Goal: Check status: Check status

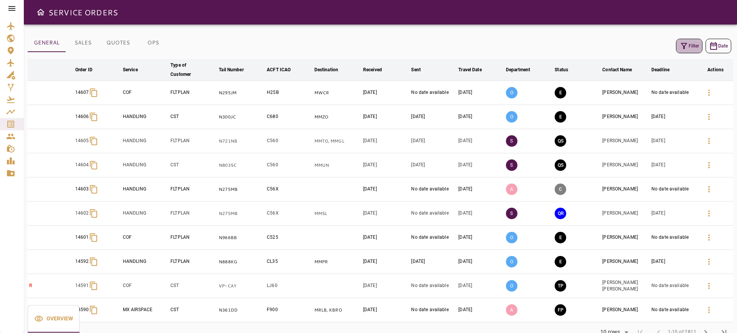
click at [684, 47] on icon "button" at bounding box center [684, 46] width 6 height 6
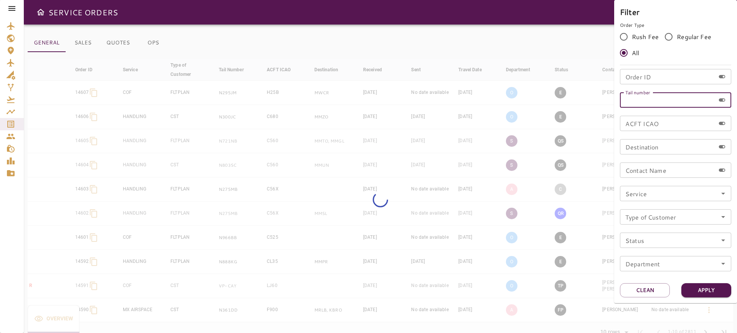
click at [657, 99] on input "Tail number" at bounding box center [667, 99] width 95 height 15
paste input "******"
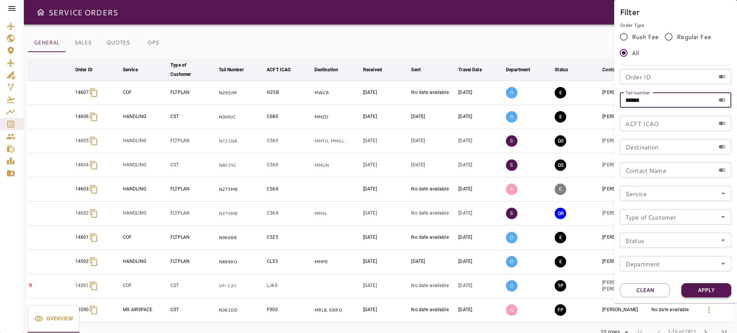
type input "******"
click at [703, 287] on button "Apply" at bounding box center [706, 291] width 50 height 14
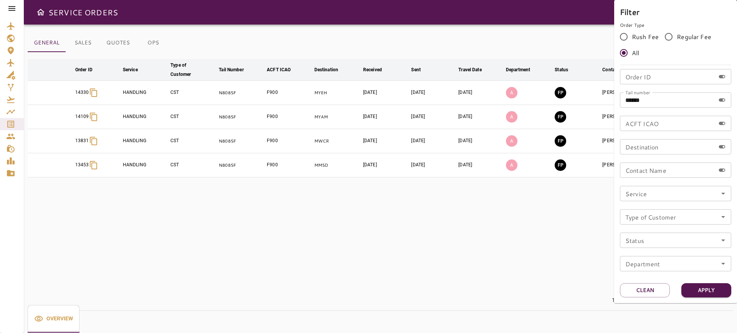
click at [276, 88] on div at bounding box center [368, 166] width 737 height 333
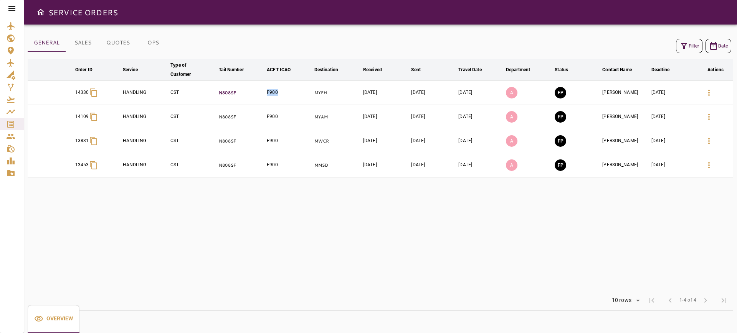
drag, startPoint x: 279, startPoint y: 90, endPoint x: 262, endPoint y: 94, distance: 16.9
click at [262, 94] on tr "14330 HANDLING CST N808SF F900 MYEH Jul 23, 2025 Jul 23, 2025 Jul 29, 2025 A FP…" at bounding box center [380, 93] width 705 height 24
copy tr "F900"
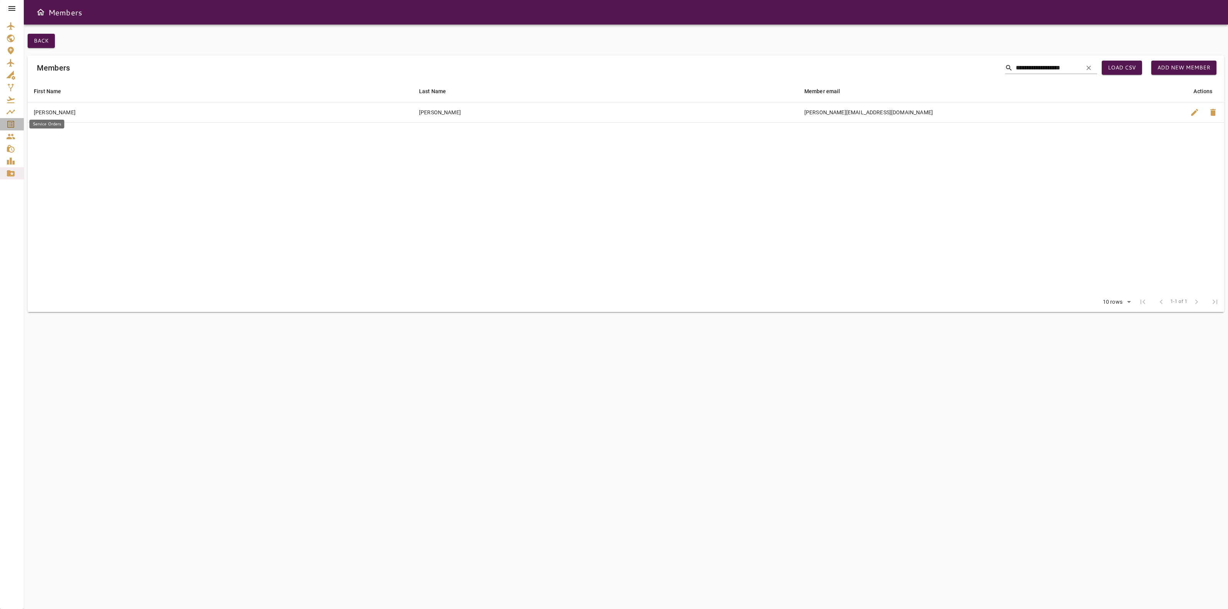
click at [10, 118] on link "Service Orders" at bounding box center [12, 124] width 24 height 12
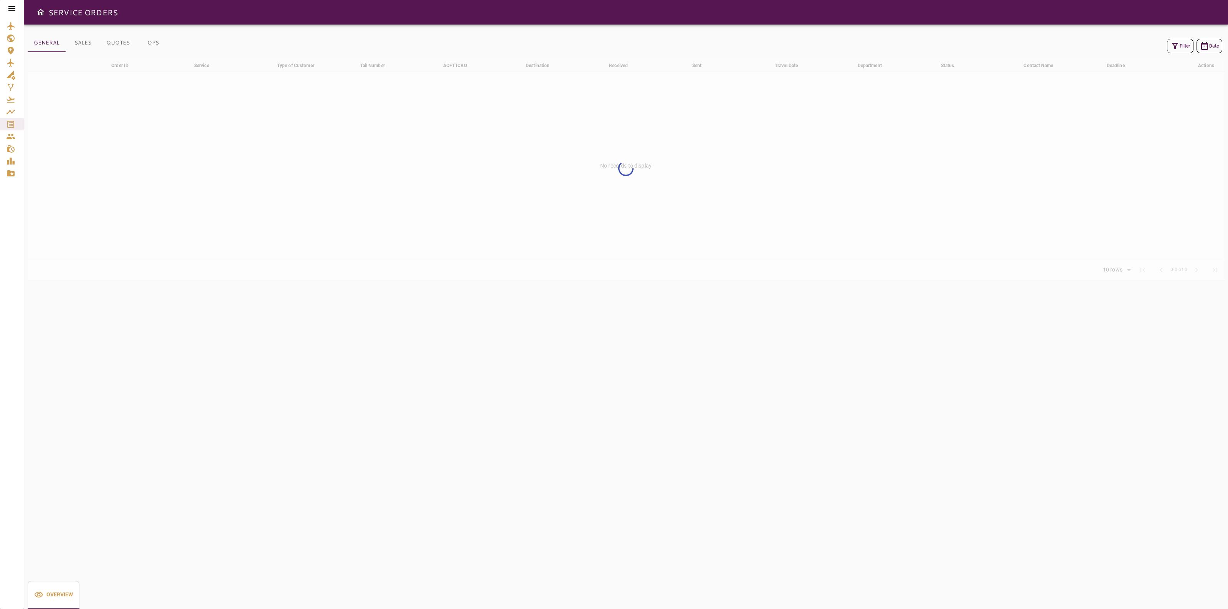
click at [1176, 46] on icon "button" at bounding box center [1174, 45] width 9 height 9
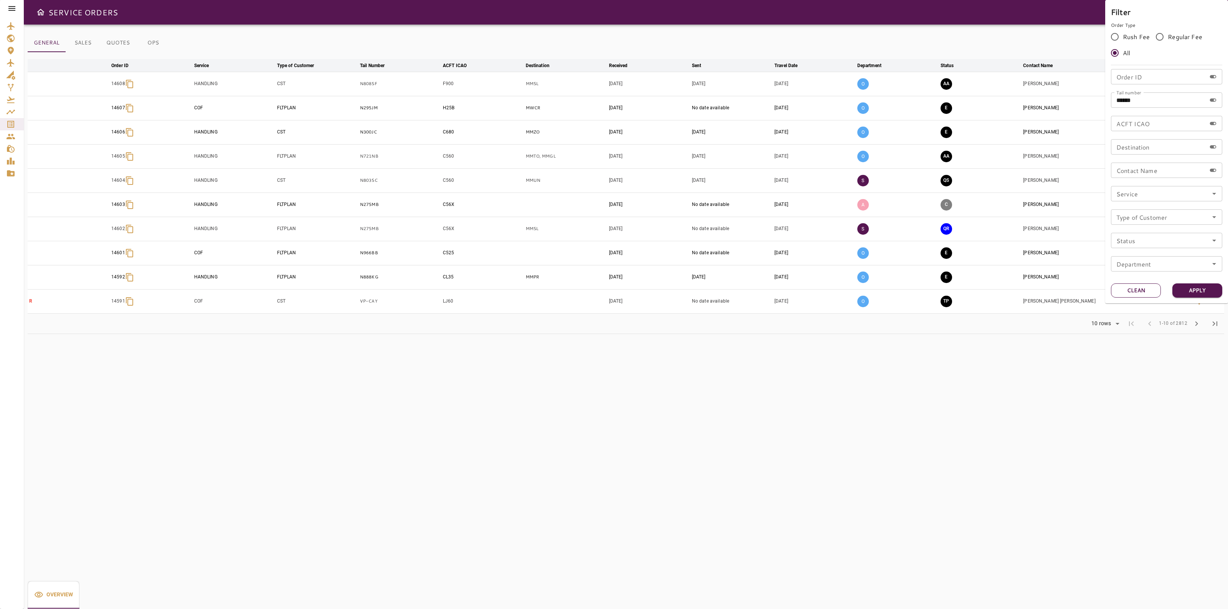
click at [1129, 287] on button "Clean" at bounding box center [1136, 291] width 50 height 14
click at [1135, 77] on input "Order ID" at bounding box center [1158, 76] width 95 height 15
paste input "*****"
type input "*****"
click at [1193, 288] on button "Apply" at bounding box center [1197, 291] width 50 height 14
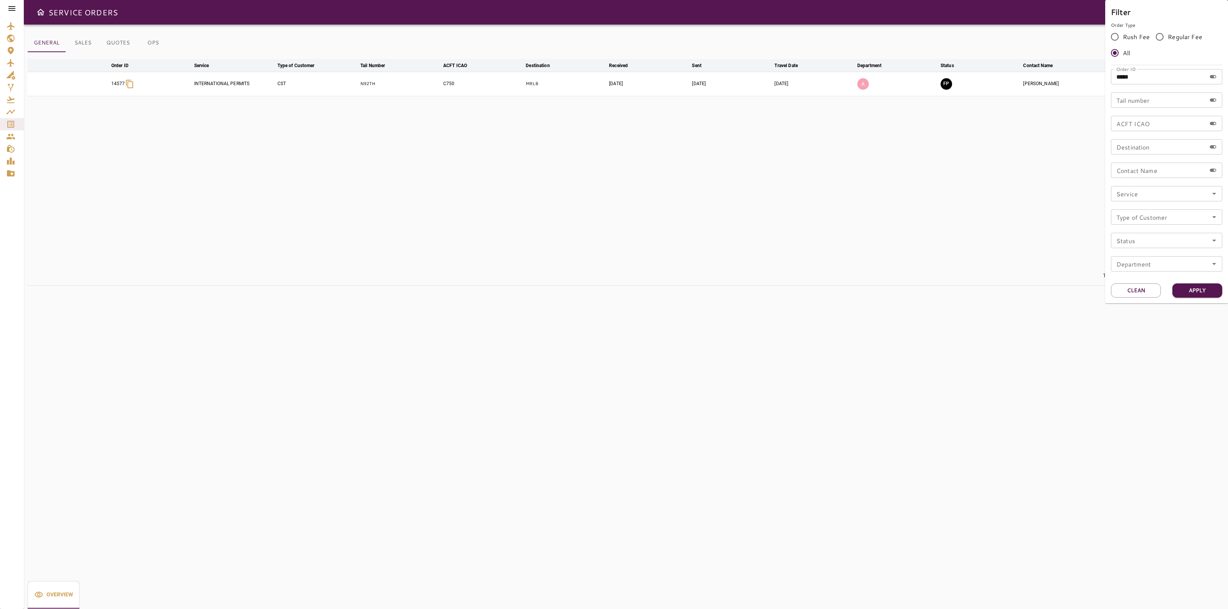
click at [1020, 262] on div at bounding box center [614, 304] width 1228 height 609
click at [1196, 83] on icon "button" at bounding box center [1198, 83] width 9 height 9
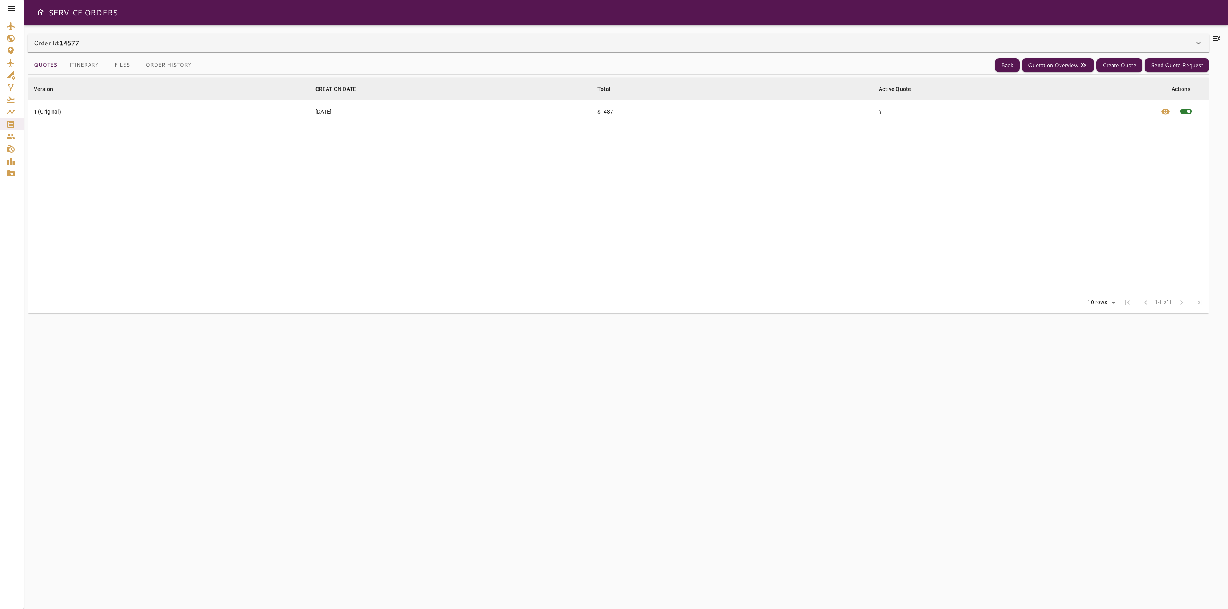
drag, startPoint x: 948, startPoint y: 60, endPoint x: 948, endPoint y: 51, distance: 8.9
click at [948, 58] on div "Quotes Itinerary Files Order History Back Quotation Overview Create Quote Send …" at bounding box center [618, 65] width 1181 height 19
click at [943, 47] on div "Order Id: 14577" at bounding box center [614, 42] width 1160 height 9
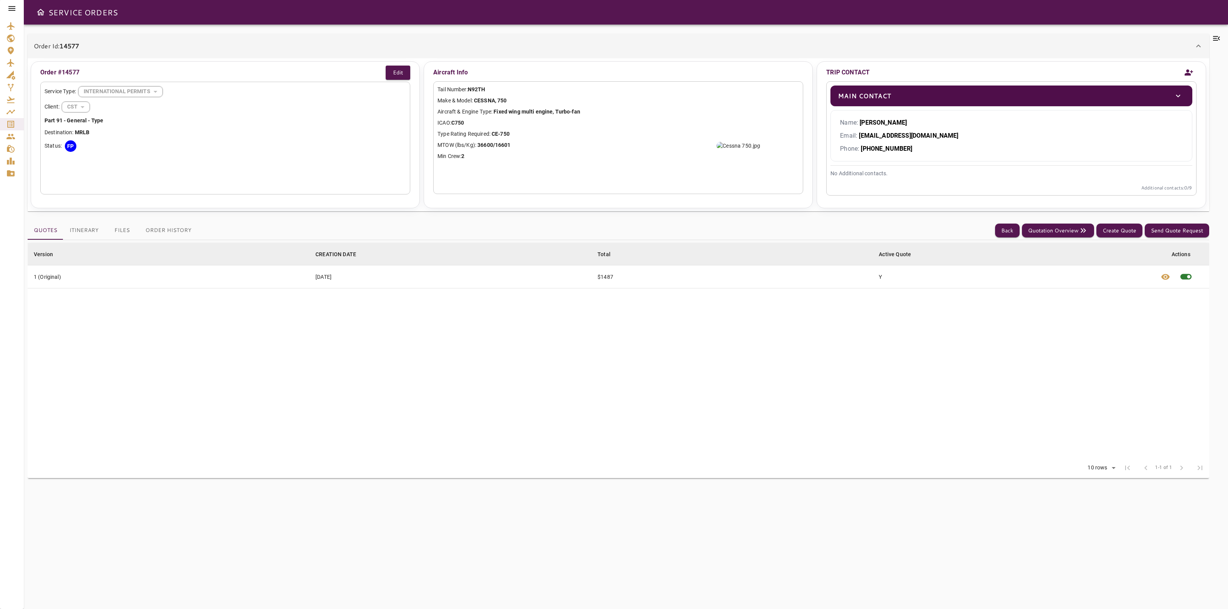
drag, startPoint x: 83, startPoint y: 235, endPoint x: 79, endPoint y: 235, distance: 4.2
click at [82, 235] on button "Itinerary" at bounding box center [83, 230] width 41 height 18
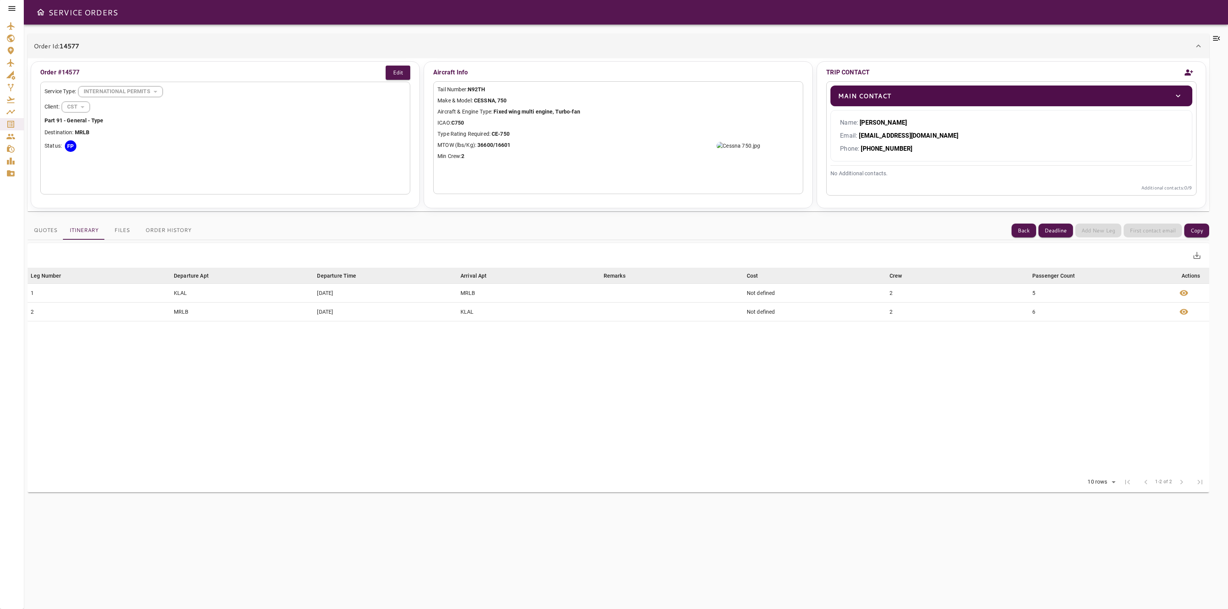
click at [1214, 31] on div "**********" at bounding box center [626, 317] width 1204 height 585
click at [1216, 35] on icon at bounding box center [1216, 38] width 9 height 9
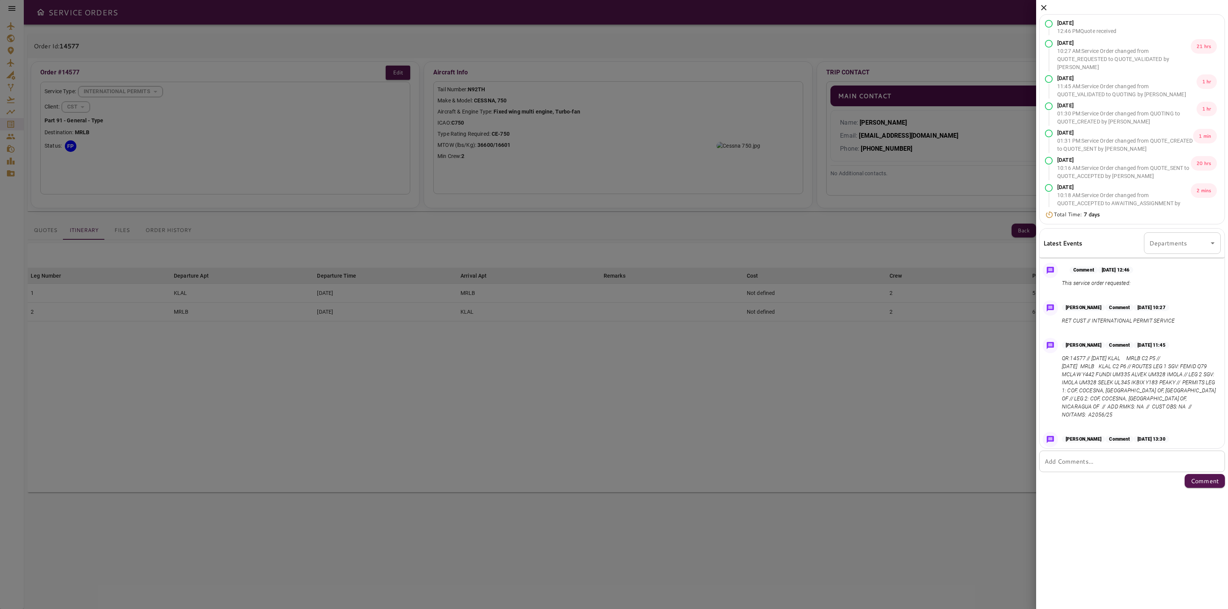
click at [1046, 8] on icon at bounding box center [1043, 7] width 9 height 9
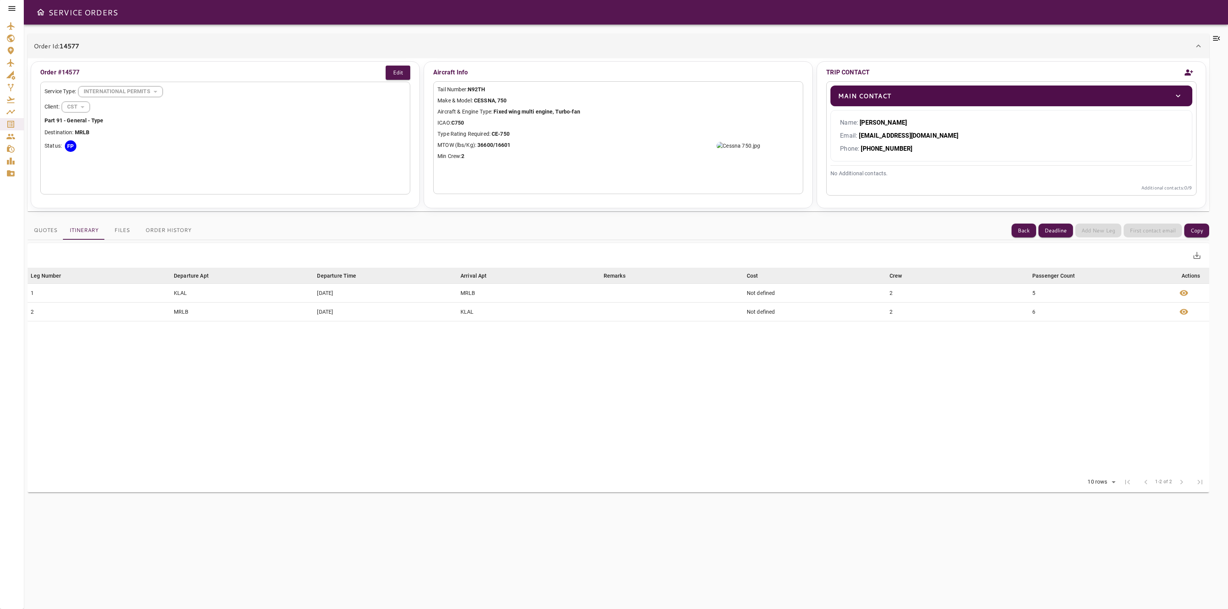
click at [1220, 35] on icon at bounding box center [1216, 38] width 9 height 9
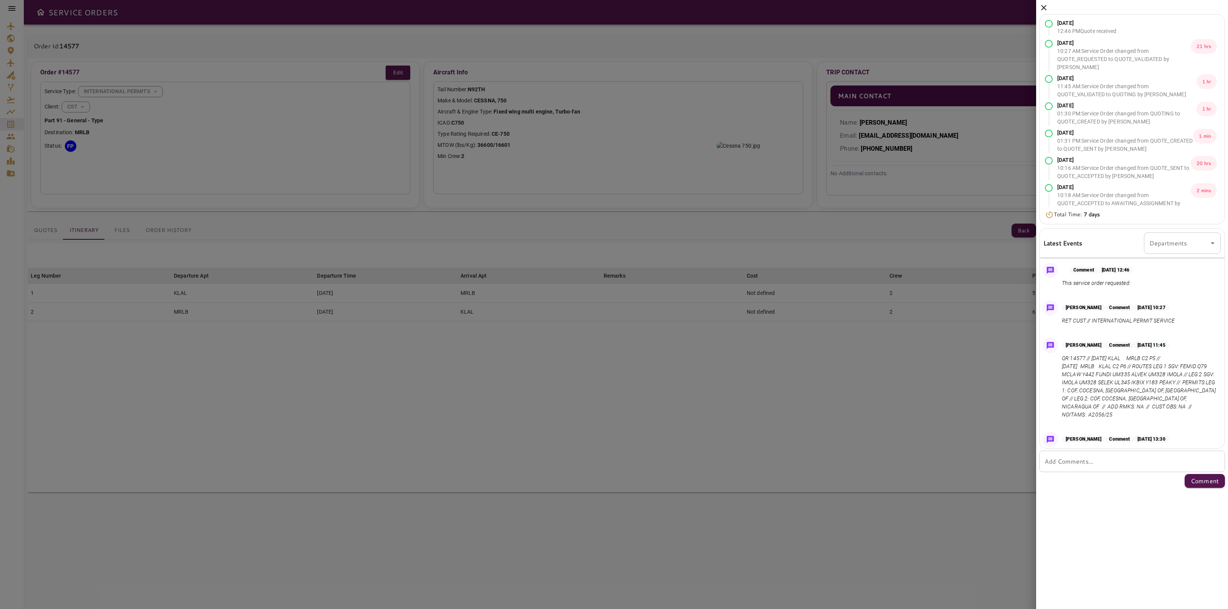
scroll to position [14, 0]
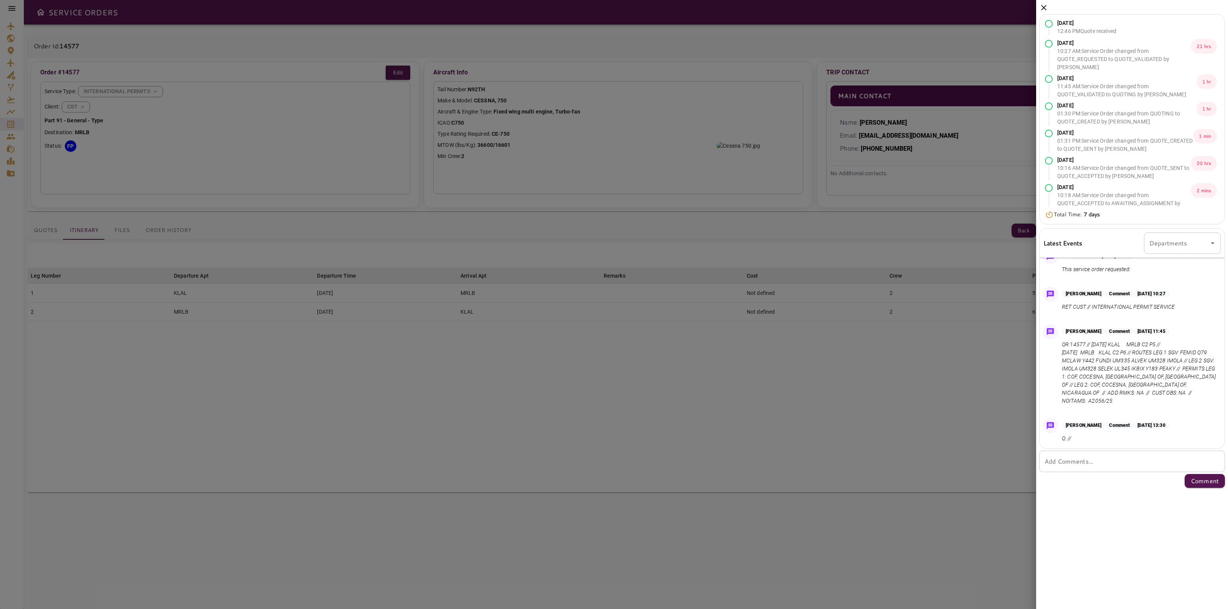
click at [1041, 1] on div "Sep 16, 2025 12:46 PM Quote received Sep 17, 2025 10:27 AM : Service Order chan…" at bounding box center [1132, 245] width 192 height 491
click at [1042, 7] on icon at bounding box center [1043, 7] width 5 height 5
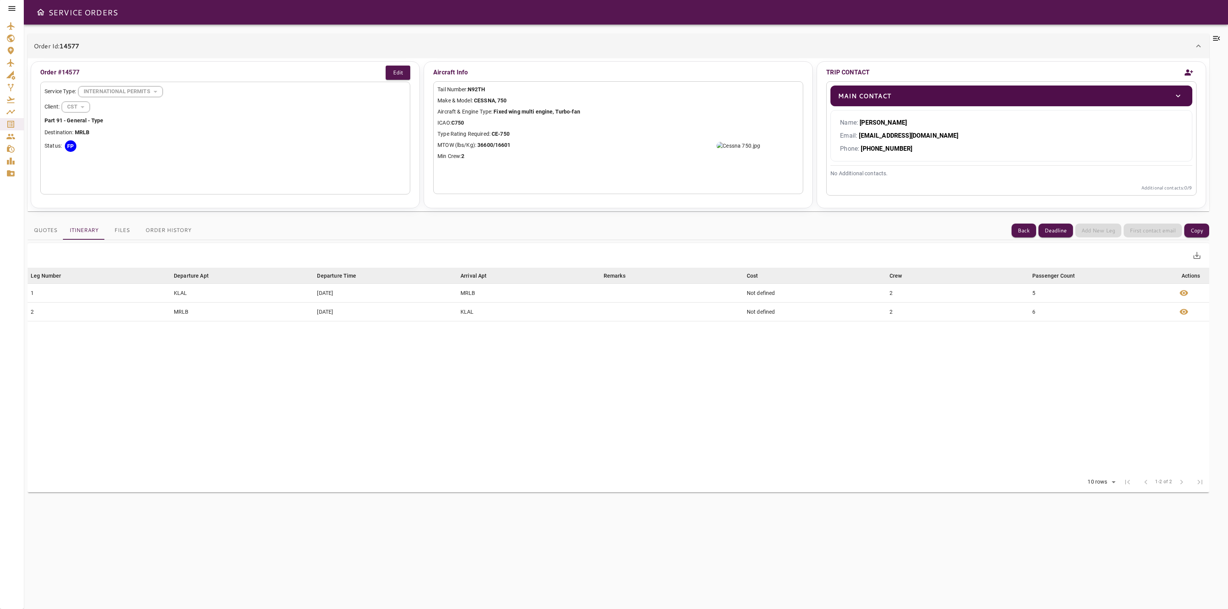
click at [1194, 41] on icon at bounding box center [1198, 45] width 9 height 9
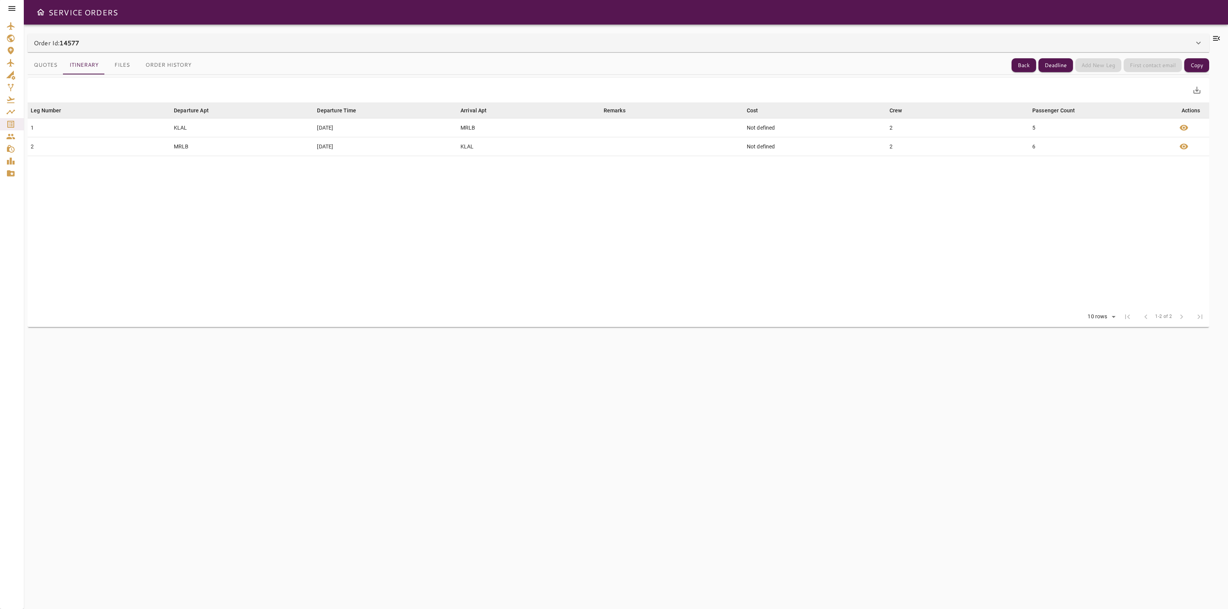
click at [1201, 43] on icon at bounding box center [1198, 42] width 9 height 9
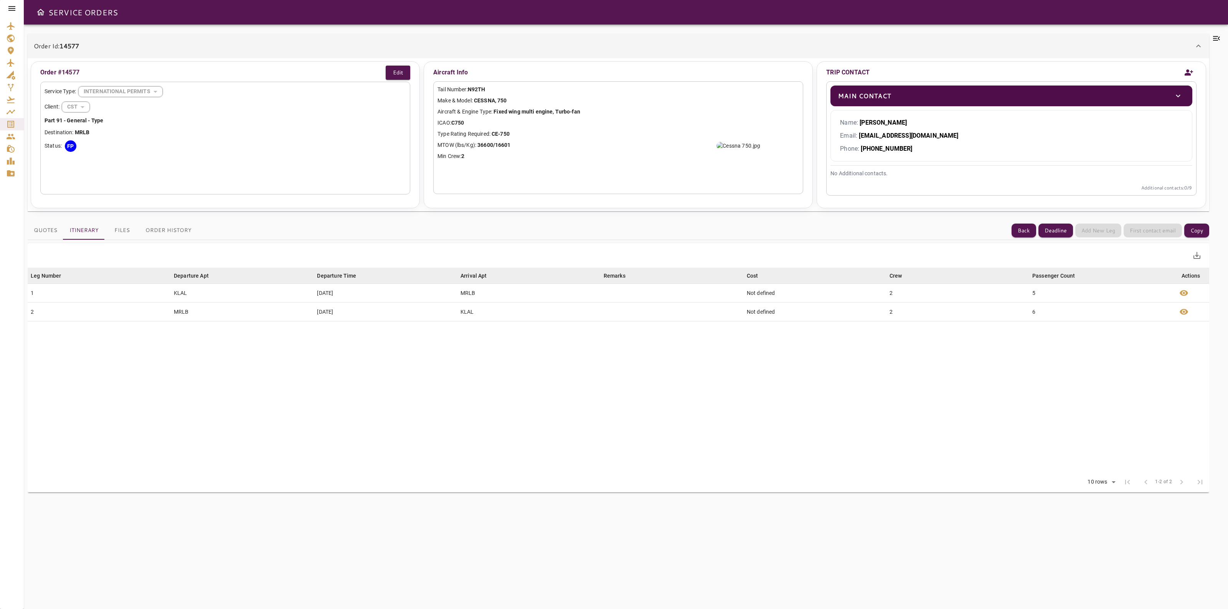
click at [1011, 239] on div "Quotes Itinerary Files Order History Back Deadline Add New Leg First contact em…" at bounding box center [618, 230] width 1181 height 19
click at [1018, 235] on button "Back" at bounding box center [1023, 231] width 25 height 14
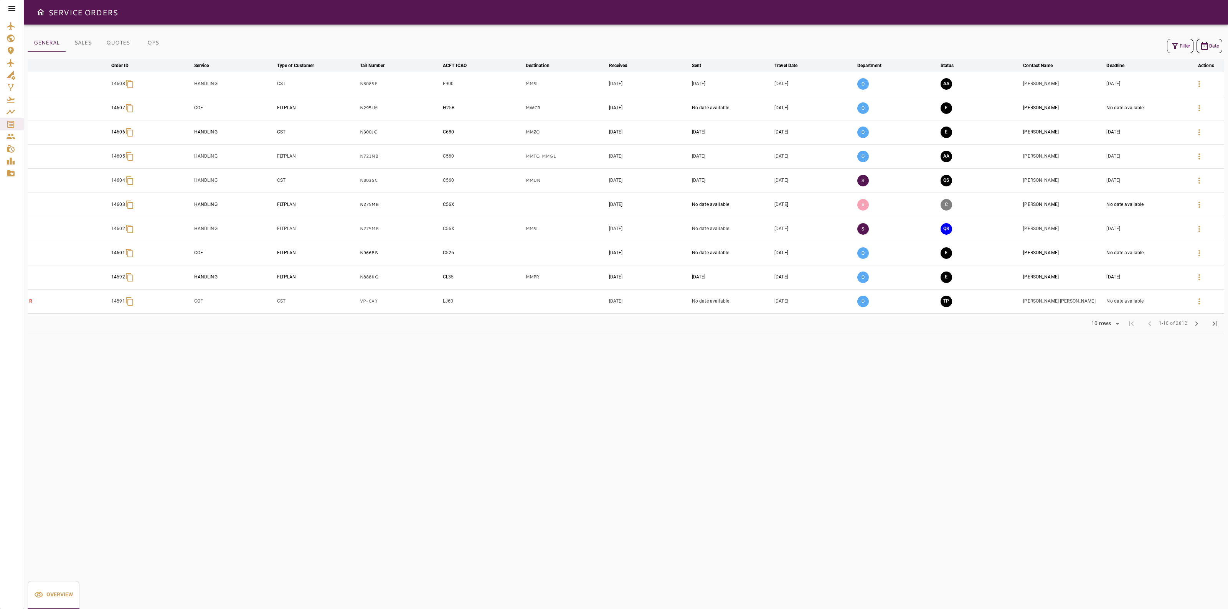
click at [1187, 45] on button "Filter" at bounding box center [1180, 46] width 26 height 15
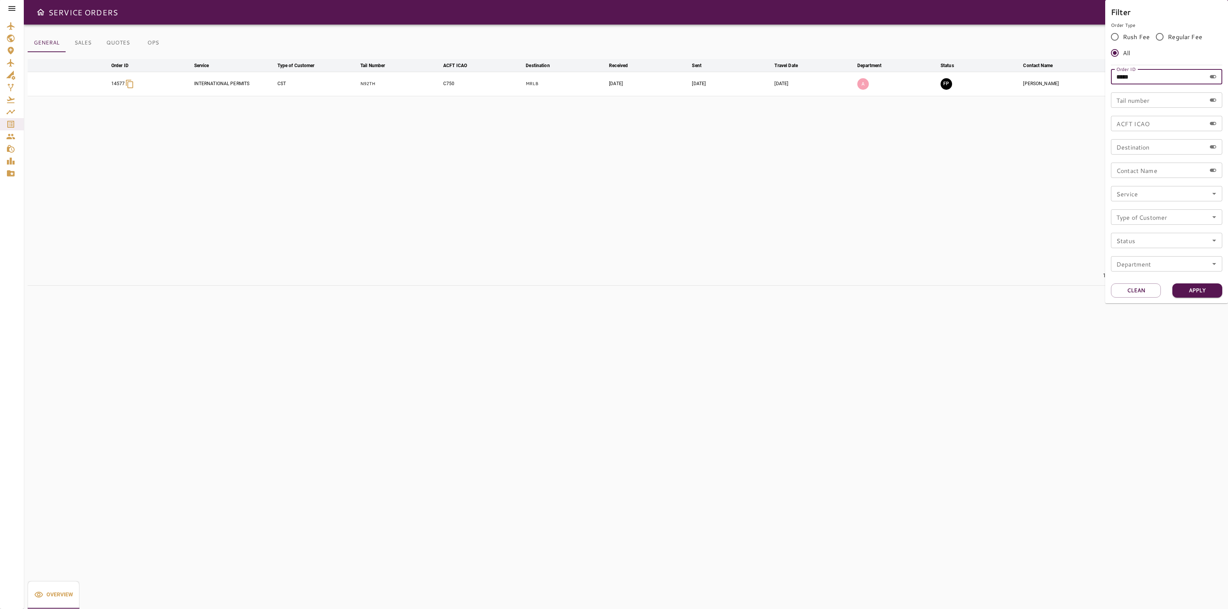
drag, startPoint x: 1096, startPoint y: 82, endPoint x: 1087, endPoint y: 93, distance: 13.9
click at [1075, 83] on div "Filter Order Type Rush Fee Regular Fee All Order ID ***** Order ID Tail number …" at bounding box center [614, 304] width 1228 height 609
paste input "text"
type input "*****"
click at [1199, 287] on button "Apply" at bounding box center [1197, 291] width 50 height 14
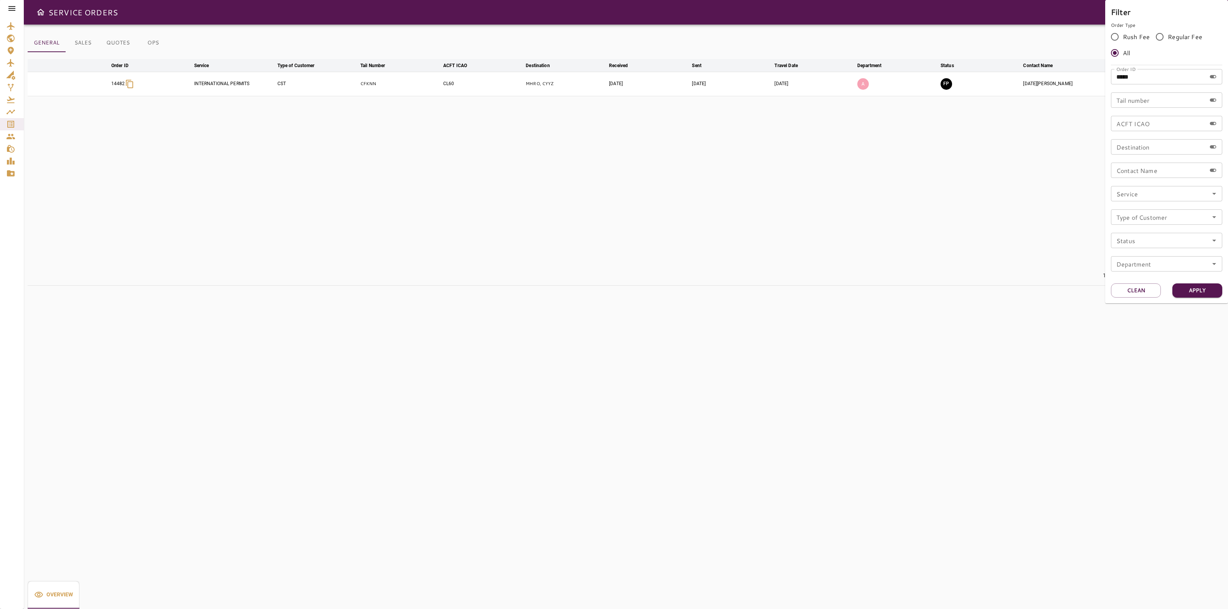
click at [936, 213] on div at bounding box center [614, 304] width 1228 height 609
click at [1204, 82] on button "button" at bounding box center [1199, 84] width 18 height 18
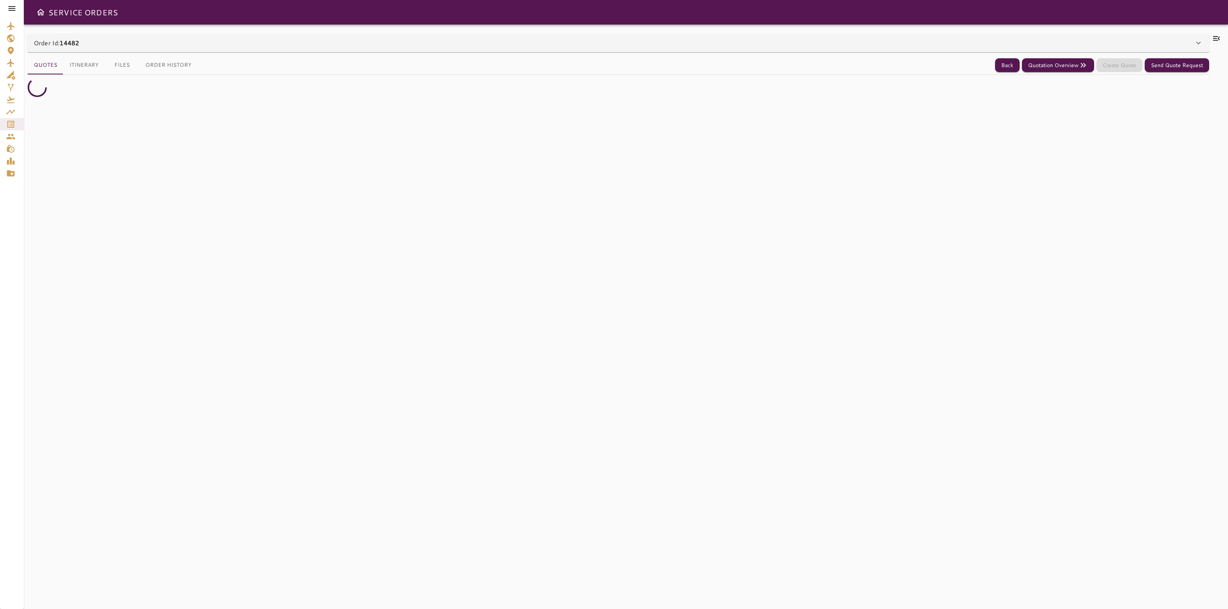
click at [1200, 37] on div "Order Id: 14482" at bounding box center [618, 43] width 1181 height 18
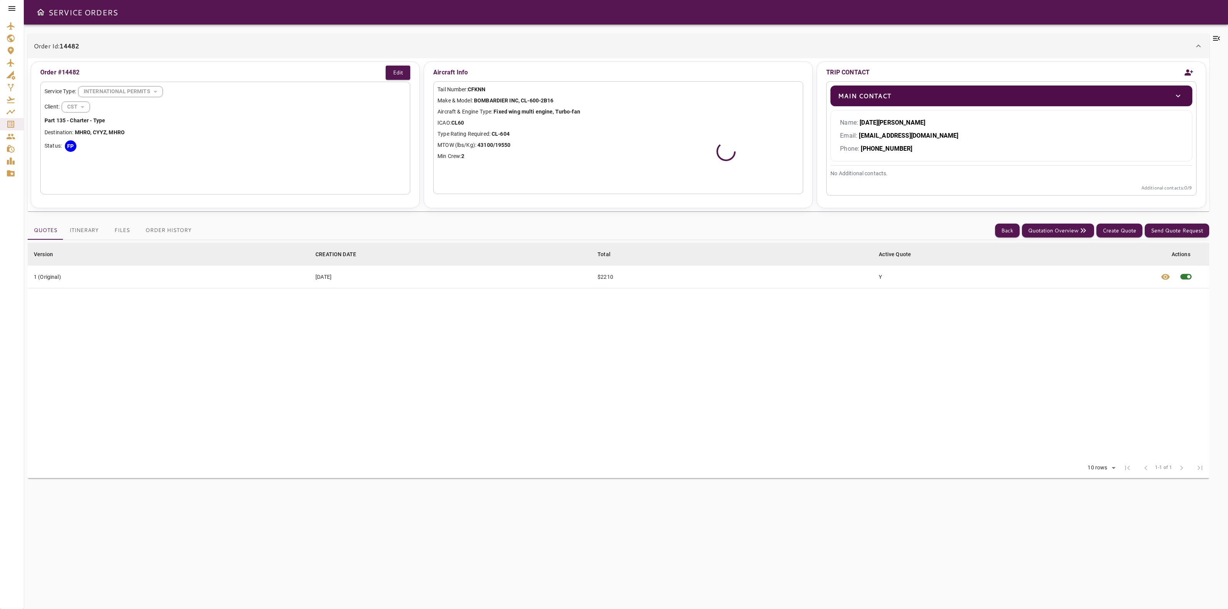
click at [1217, 37] on icon at bounding box center [1216, 38] width 9 height 9
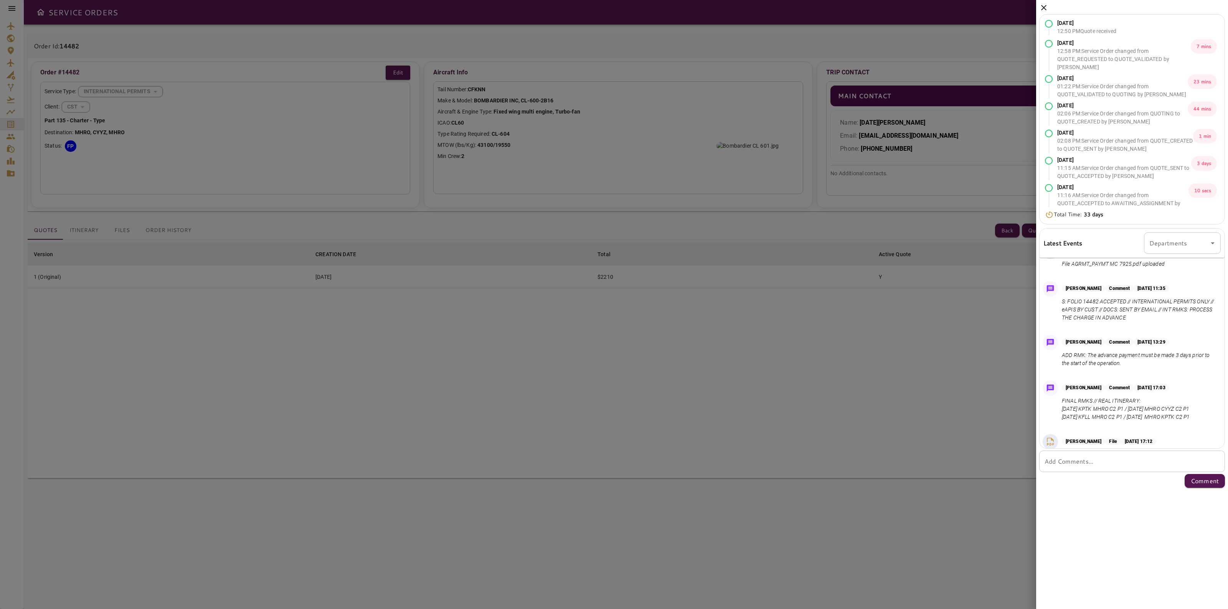
scroll to position [659, 0]
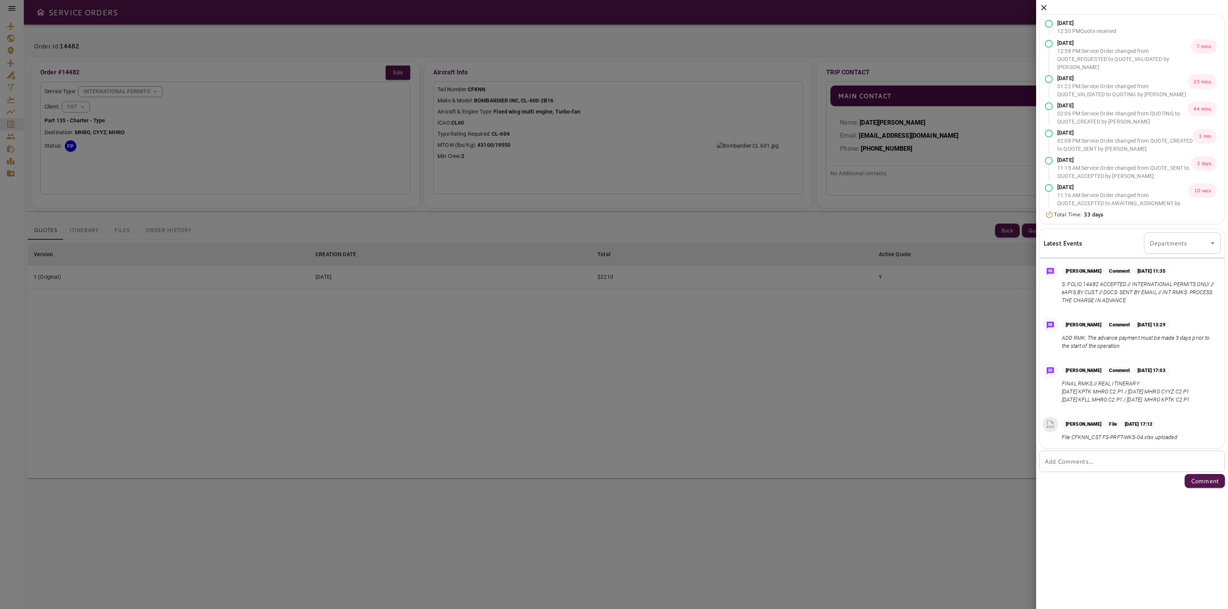
click at [1042, 10] on icon at bounding box center [1043, 7] width 5 height 5
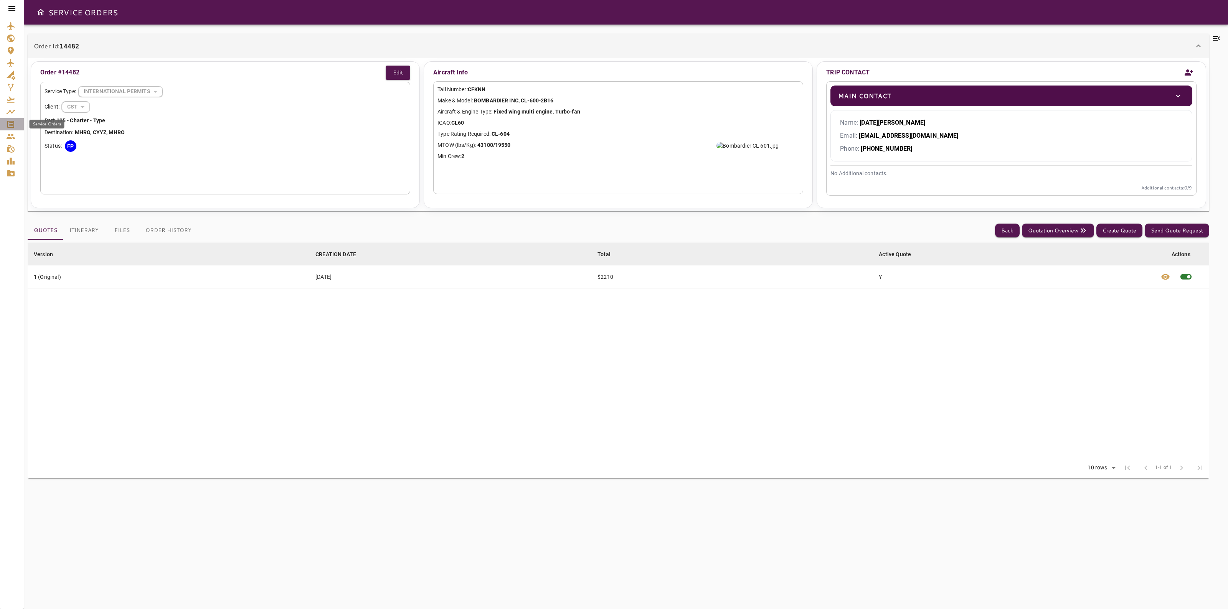
click at [13, 127] on icon "Service Orders" at bounding box center [10, 124] width 7 height 7
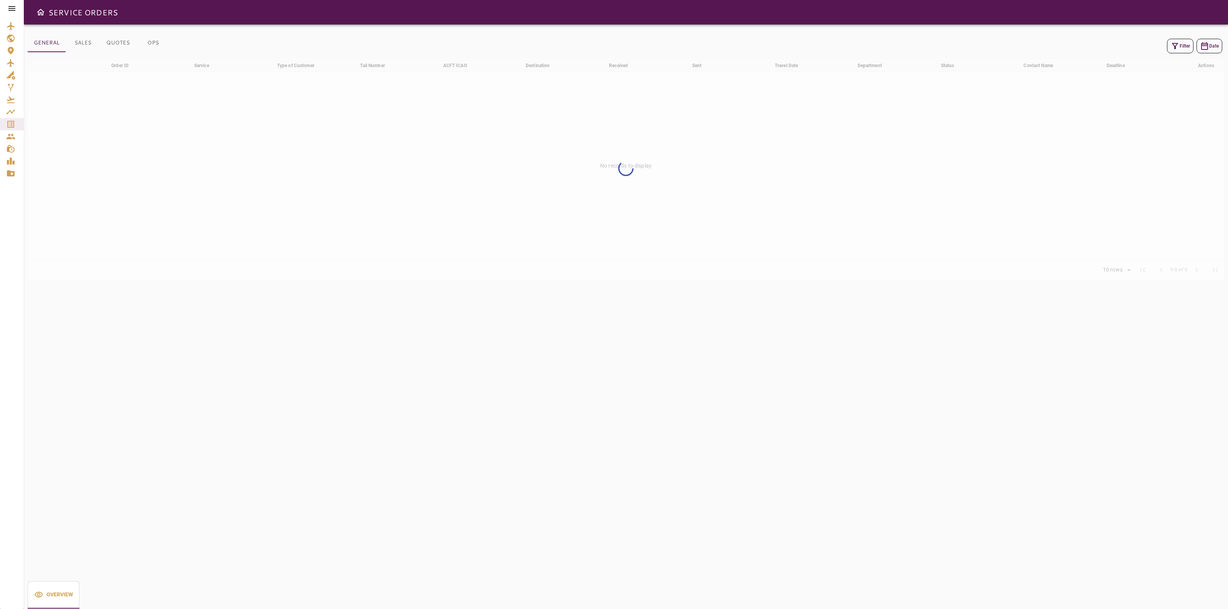
click at [1168, 42] on button "Filter" at bounding box center [1180, 46] width 26 height 15
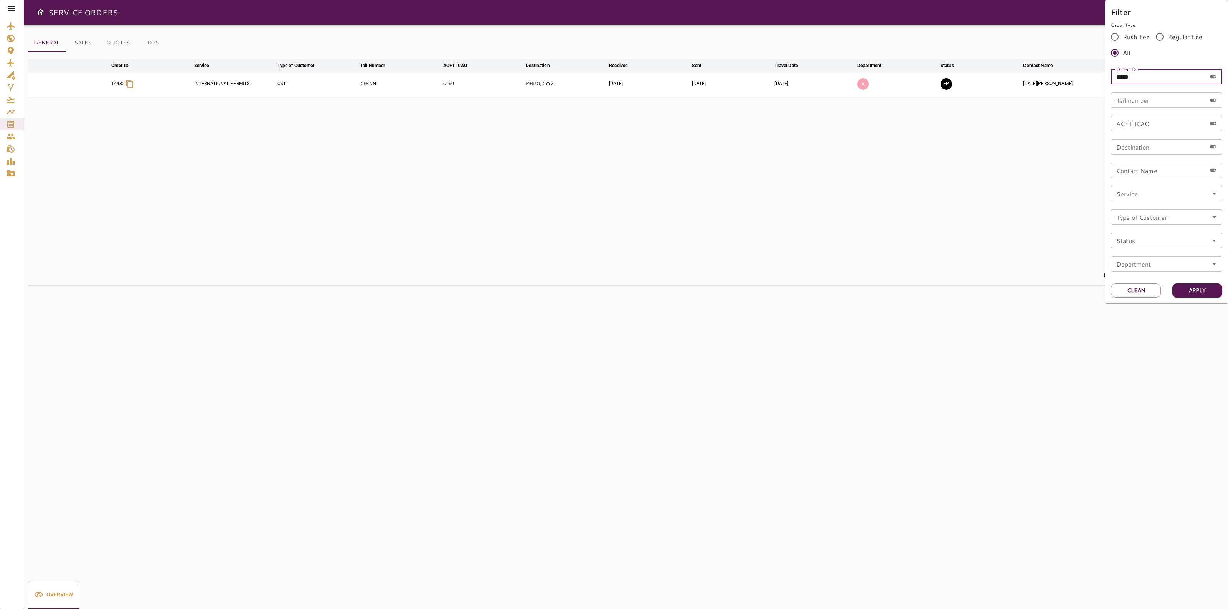
click at [1148, 84] on input "*****" at bounding box center [1158, 76] width 95 height 15
click at [1147, 83] on input "*****" at bounding box center [1158, 76] width 95 height 15
type input "*****"
click at [1197, 289] on button "Apply" at bounding box center [1197, 291] width 50 height 14
click at [931, 181] on div at bounding box center [614, 304] width 1228 height 609
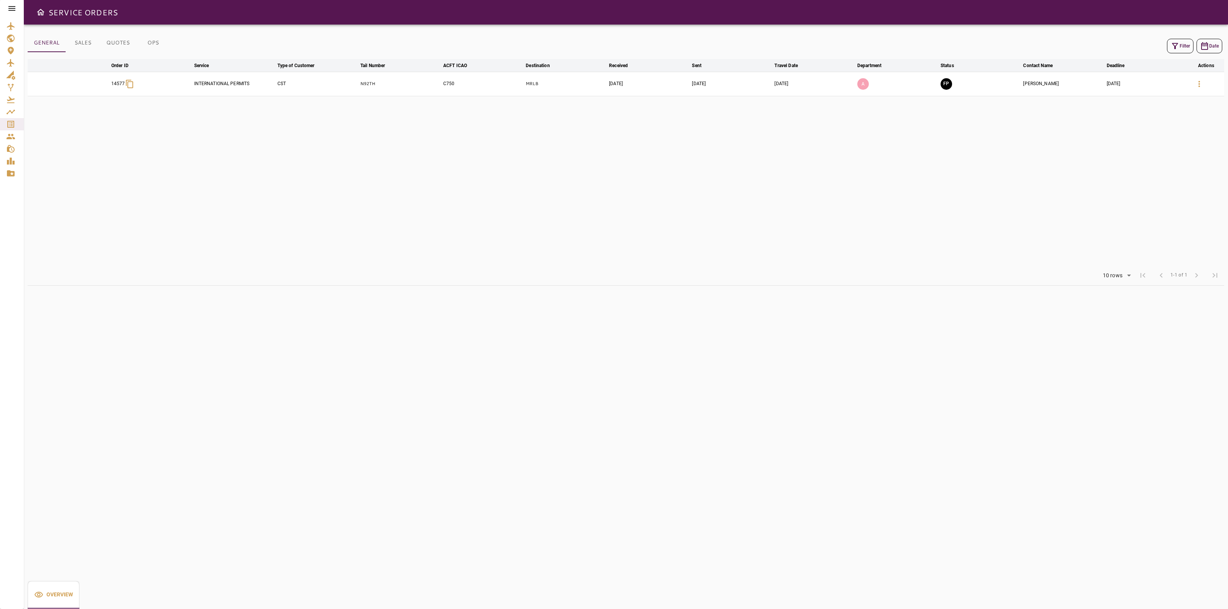
click at [907, 139] on table "arrow_downward Order ID arrow_downward Service arrow_downward Type of Customer …" at bounding box center [626, 162] width 1196 height 206
click at [1202, 87] on icon "button" at bounding box center [1198, 83] width 9 height 9
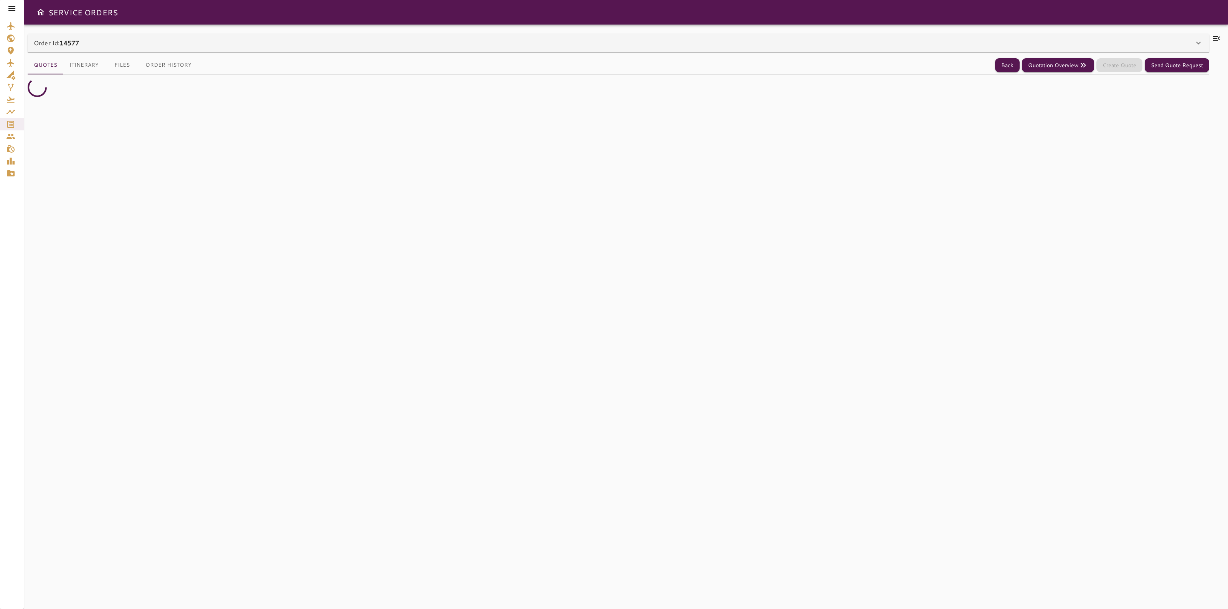
click at [1183, 33] on div "**********" at bounding box center [626, 317] width 1204 height 585
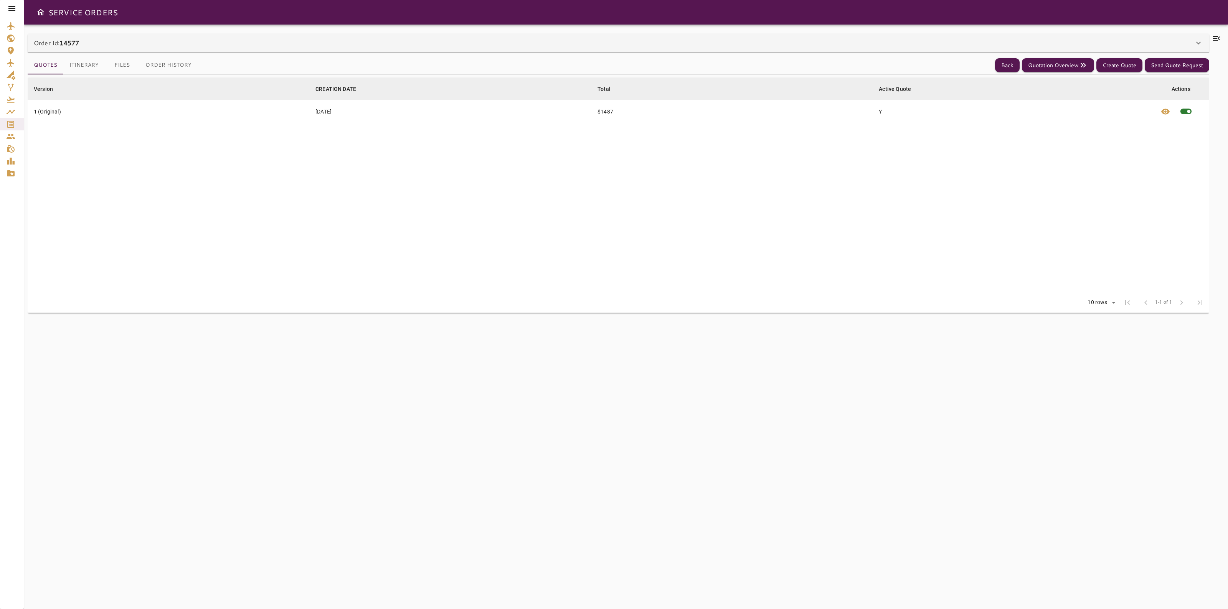
click at [1179, 38] on div "Order Id: 14577" at bounding box center [618, 43] width 1181 height 18
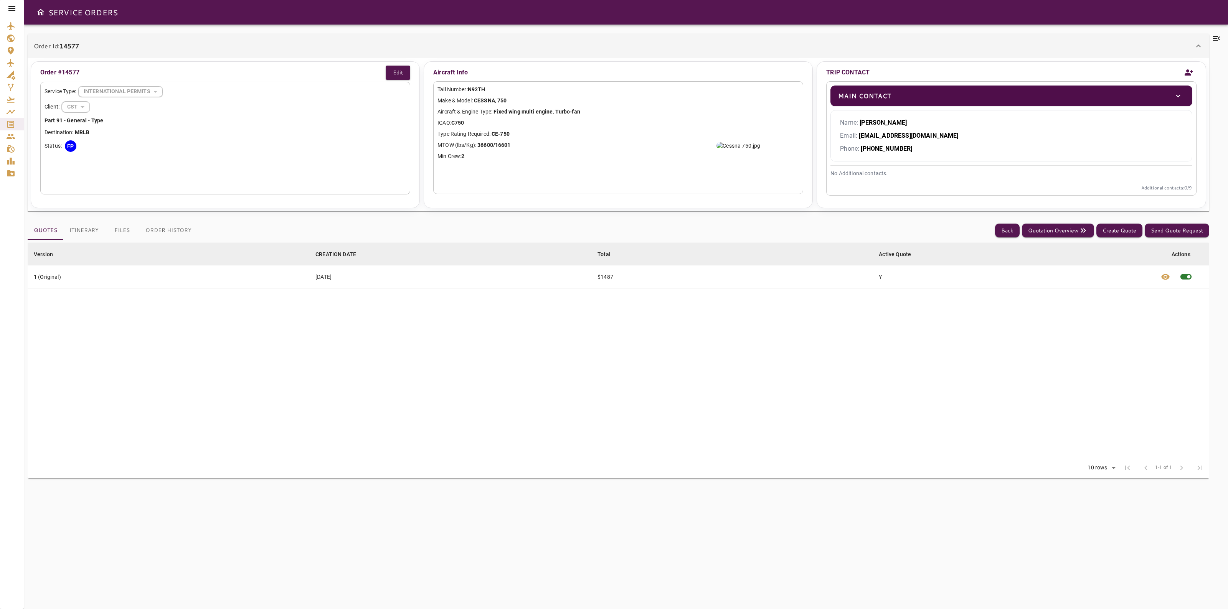
click at [1215, 41] on icon at bounding box center [1216, 38] width 9 height 9
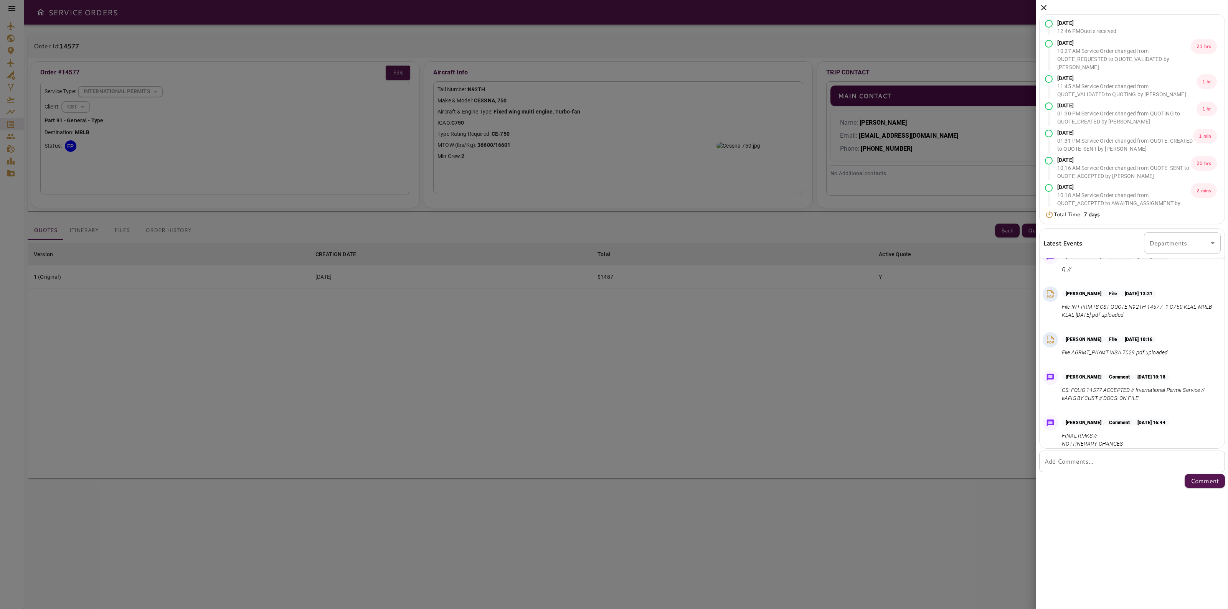
scroll to position [235, 0]
drag, startPoint x: 1044, startPoint y: 12, endPoint x: 699, endPoint y: 183, distance: 384.7
click at [1043, 11] on icon at bounding box center [1043, 7] width 9 height 9
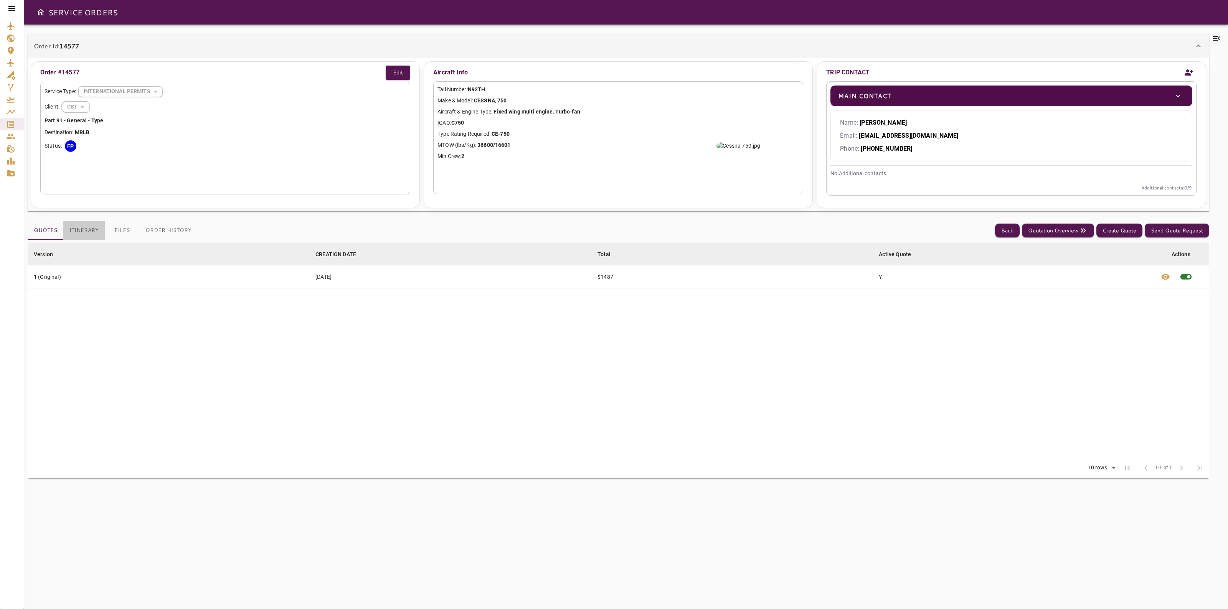
click at [95, 229] on button "Itinerary" at bounding box center [83, 230] width 41 height 18
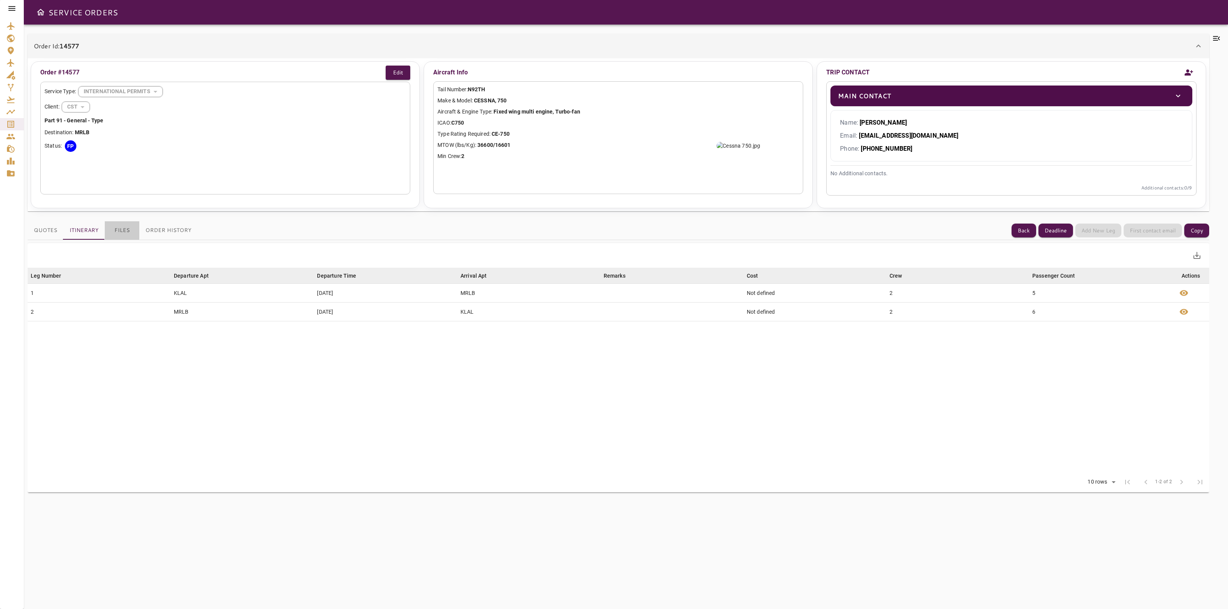
click at [116, 229] on button "Files" at bounding box center [122, 230] width 35 height 18
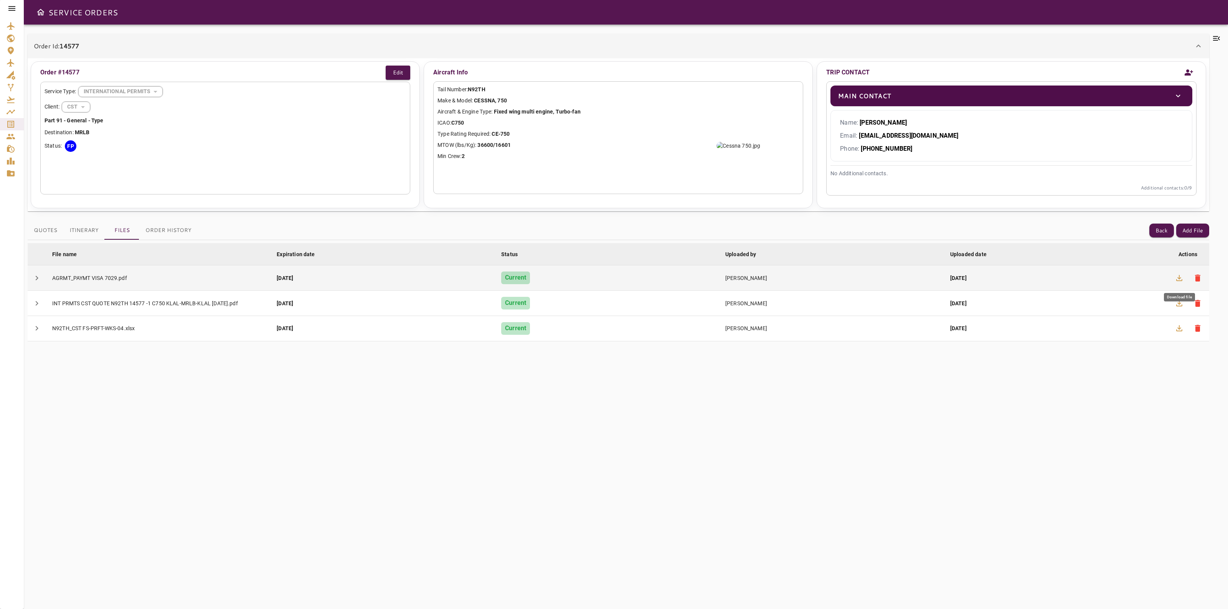
click at [1173, 280] on button "button" at bounding box center [1179, 278] width 18 height 18
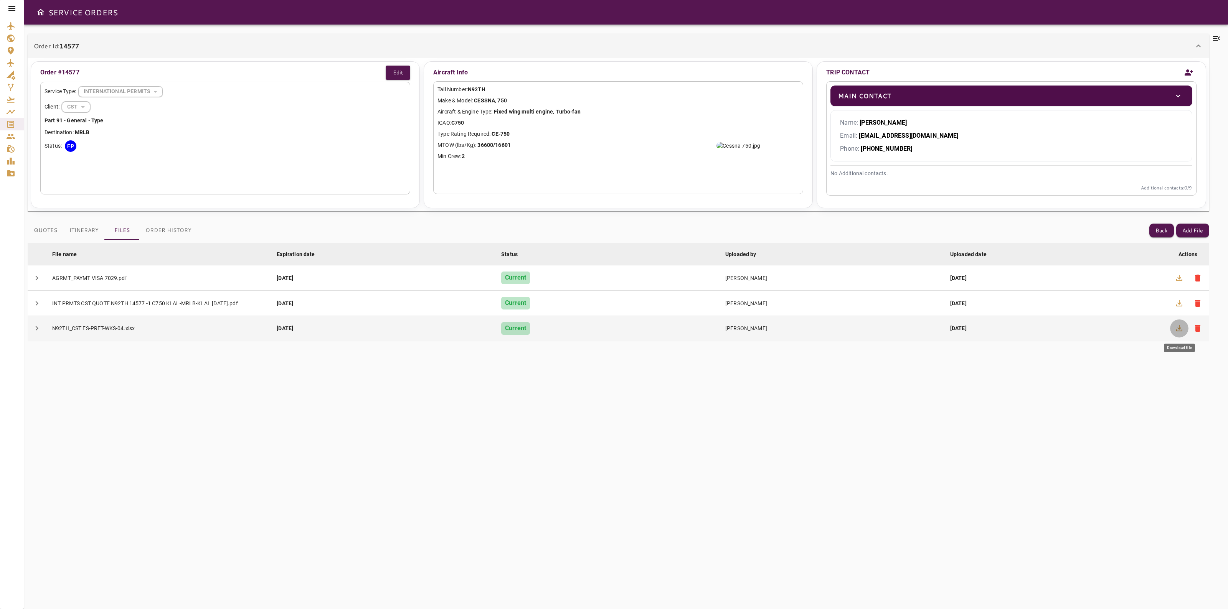
click at [1175, 329] on icon "button" at bounding box center [1178, 328] width 9 height 9
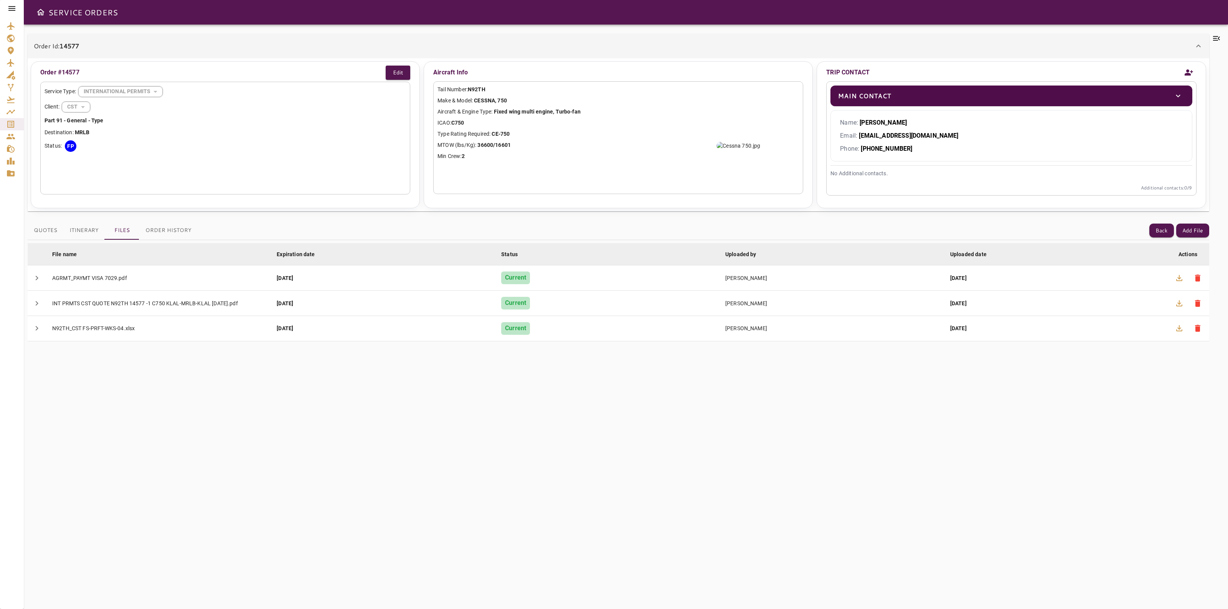
click at [1219, 38] on icon at bounding box center [1216, 38] width 9 height 9
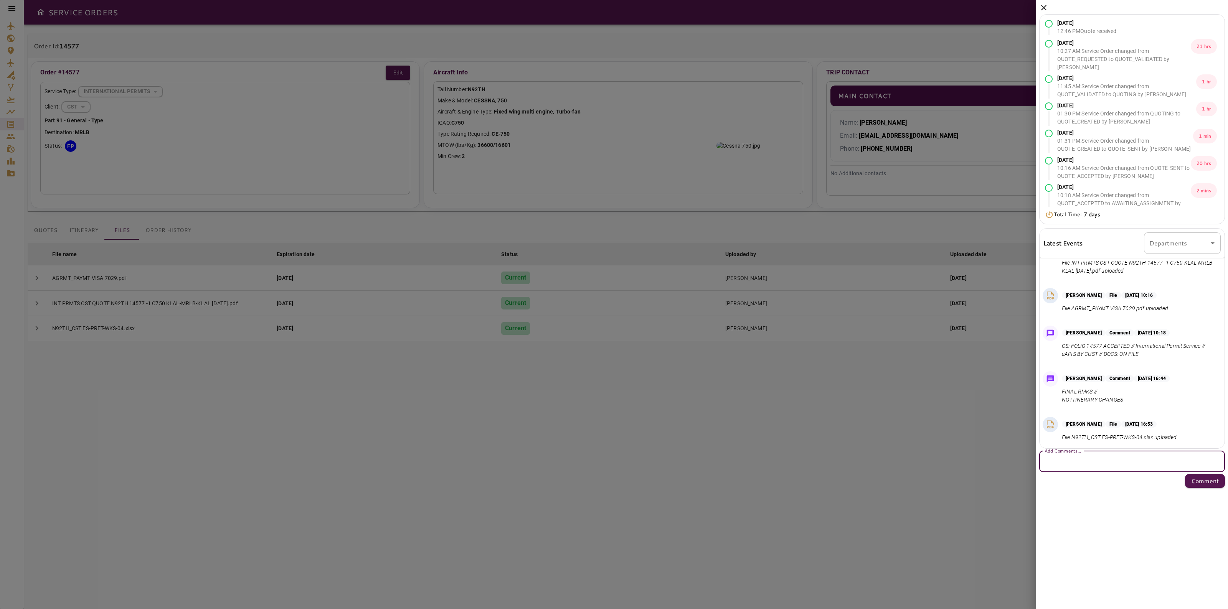
click at [1086, 463] on textarea "Add Comments..." at bounding box center [1131, 461] width 175 height 9
type textarea "**********"
click at [1203, 482] on p "Comment" at bounding box center [1205, 481] width 28 height 9
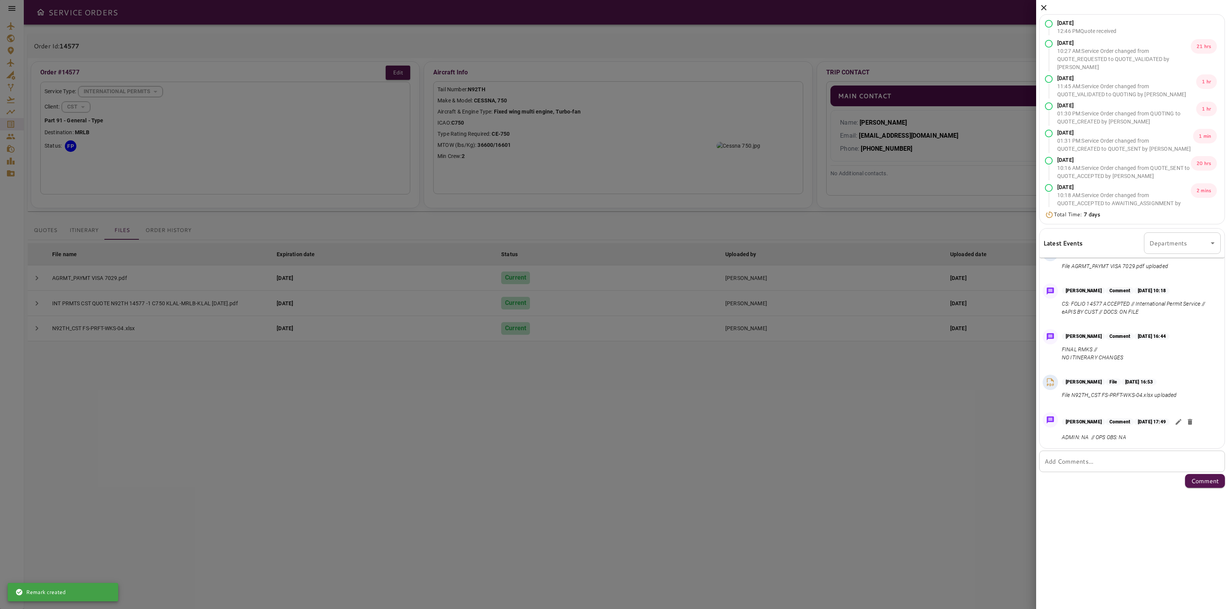
click at [1047, 8] on icon at bounding box center [1043, 7] width 9 height 9
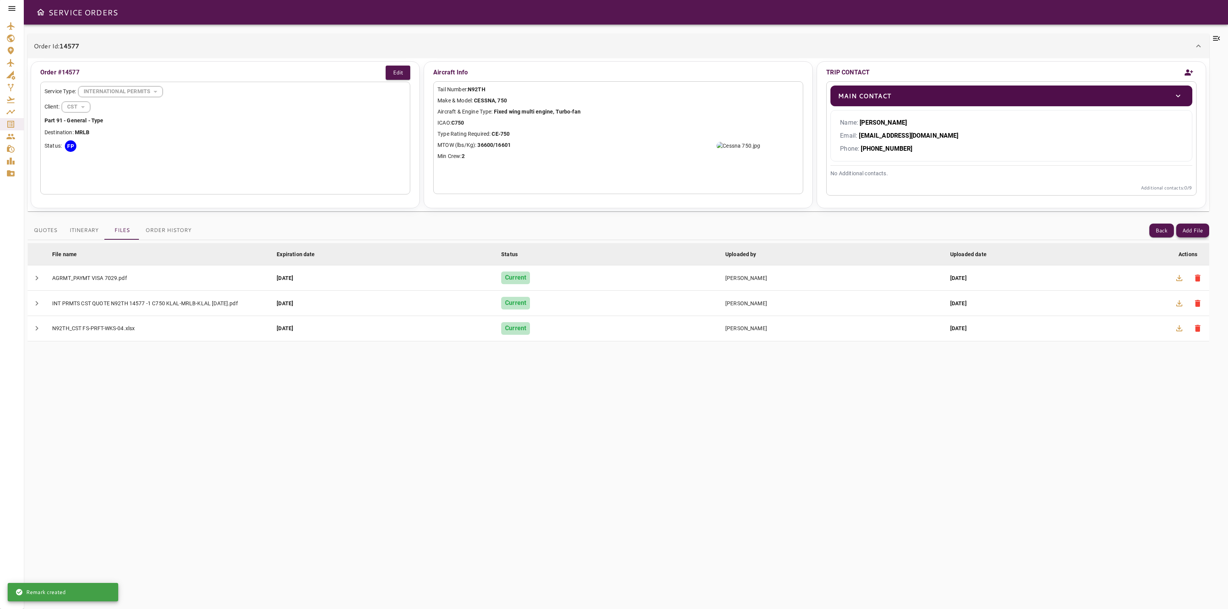
click at [1196, 234] on button "Add File" at bounding box center [1192, 231] width 33 height 14
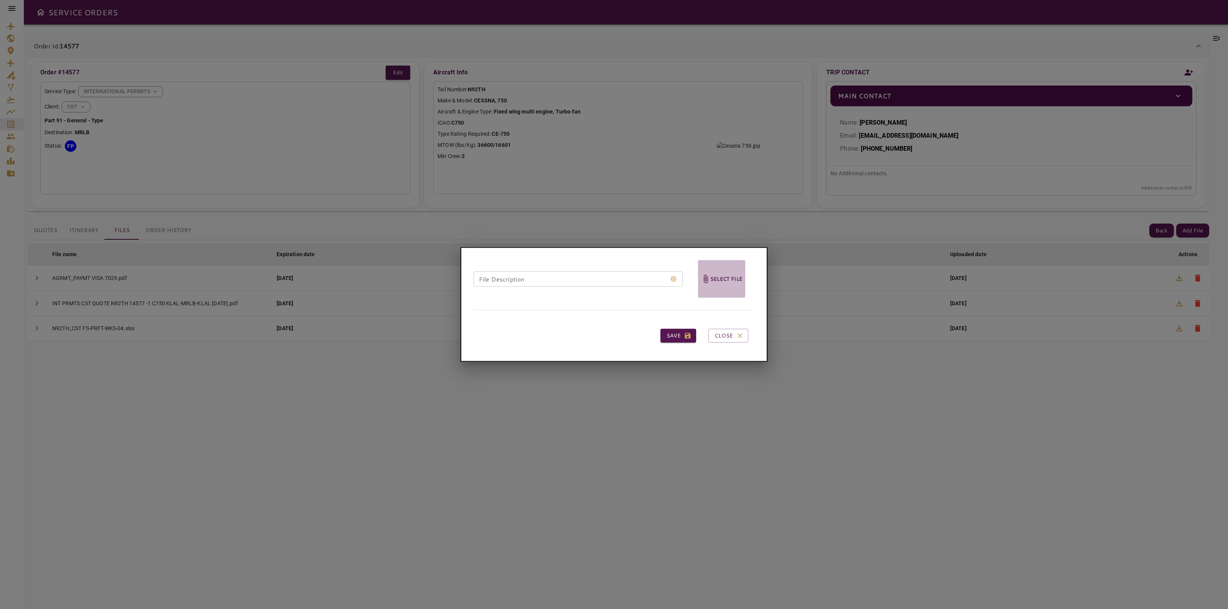
click at [706, 284] on span "Select file" at bounding box center [721, 279] width 47 height 38
click at [0, 0] on input "Select file" at bounding box center [0, 0] width 0 height 0
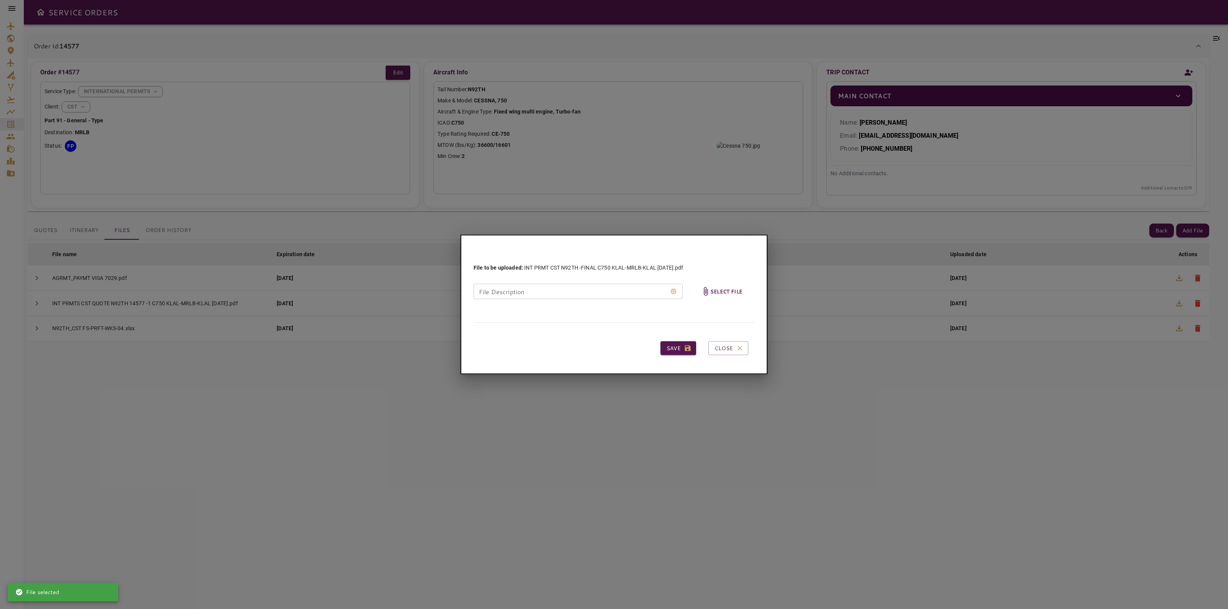
drag, startPoint x: 676, startPoint y: 351, endPoint x: 685, endPoint y: 374, distance: 24.8
click at [676, 352] on button "Save" at bounding box center [678, 348] width 36 height 14
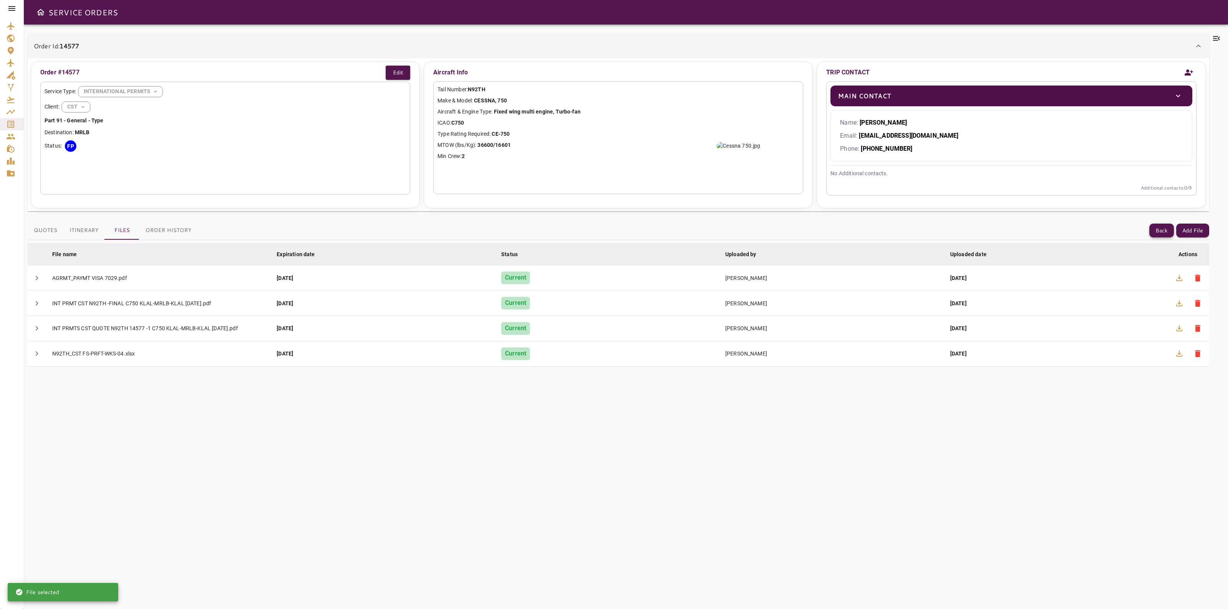
click at [1152, 234] on button "Back" at bounding box center [1161, 231] width 25 height 14
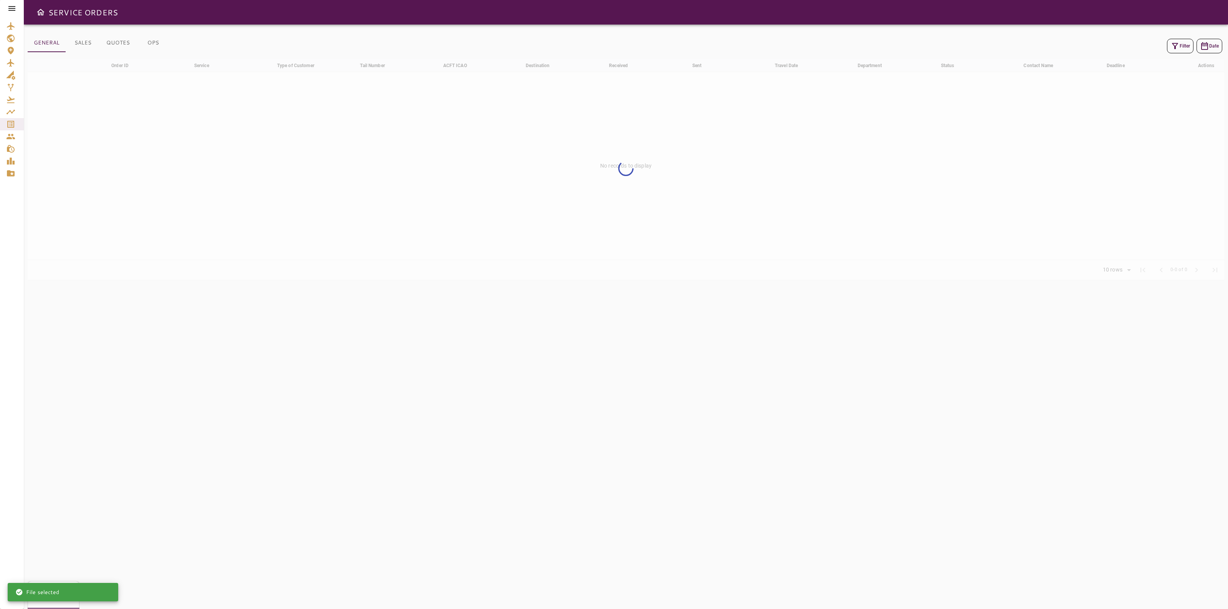
click at [1177, 52] on button "Filter" at bounding box center [1180, 46] width 26 height 15
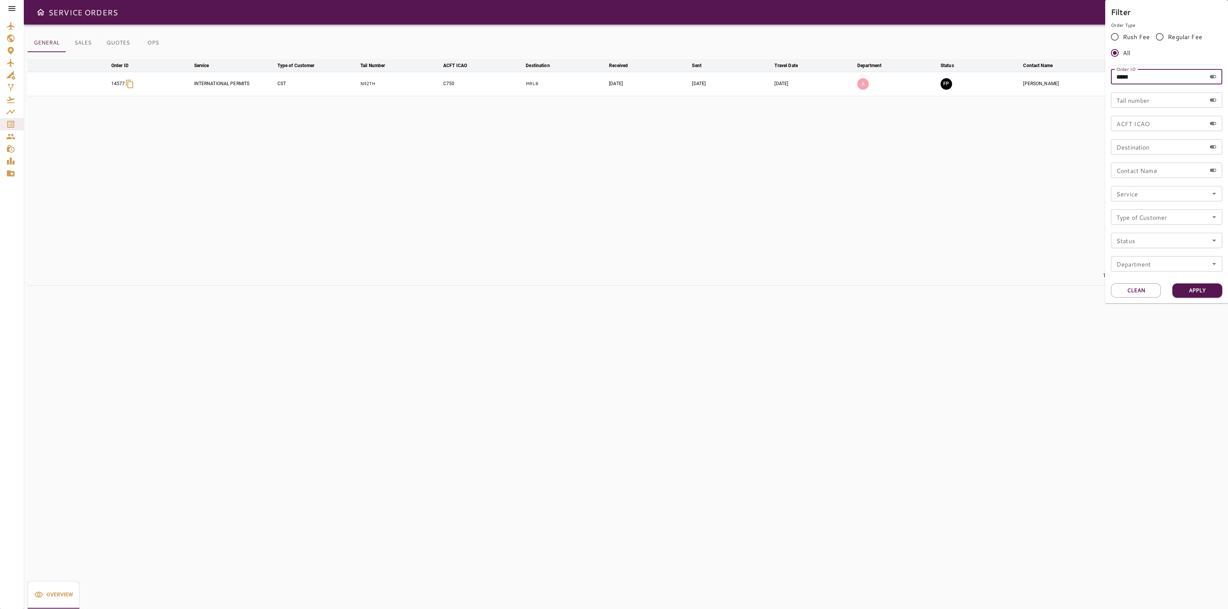
drag, startPoint x: 1139, startPoint y: 75, endPoint x: 1086, endPoint y: 78, distance: 53.0
click at [1090, 78] on div "Filter Order Type Rush Fee Regular Fee All Order ID ***** Order ID Tail number …" at bounding box center [614, 304] width 1228 height 609
paste input "text"
type input "*****"
click at [1184, 285] on button "Apply" at bounding box center [1197, 291] width 50 height 14
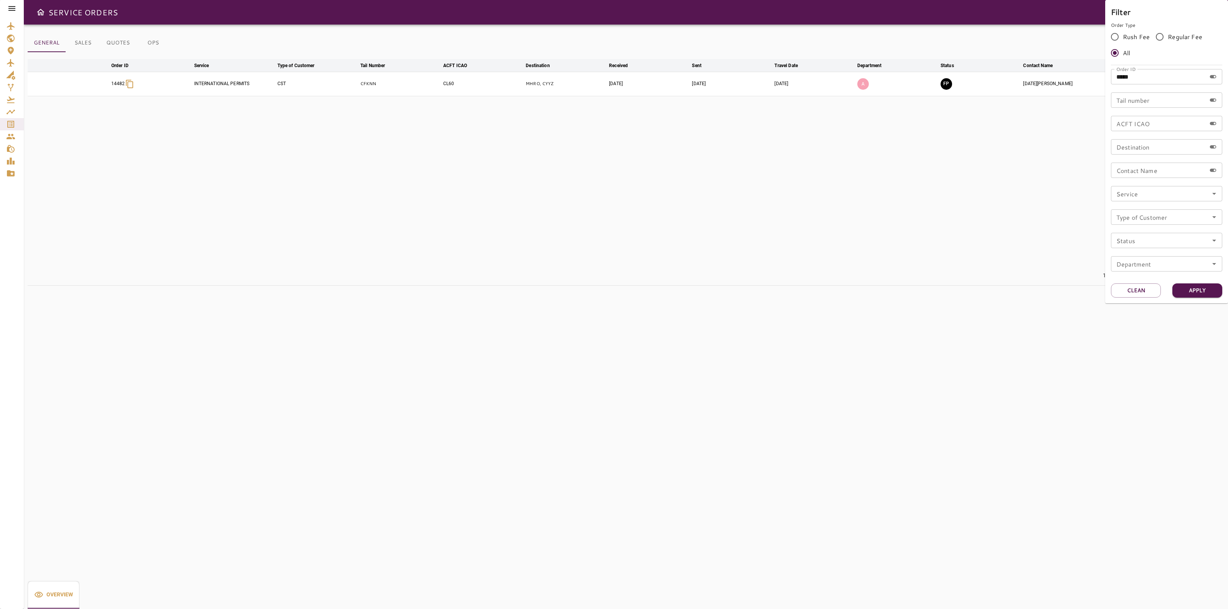
drag, startPoint x: 901, startPoint y: 275, endPoint x: 1155, endPoint y: 147, distance: 284.8
click at [901, 275] on div at bounding box center [614, 304] width 1228 height 609
click at [1198, 85] on icon "button" at bounding box center [1199, 84] width 2 height 6
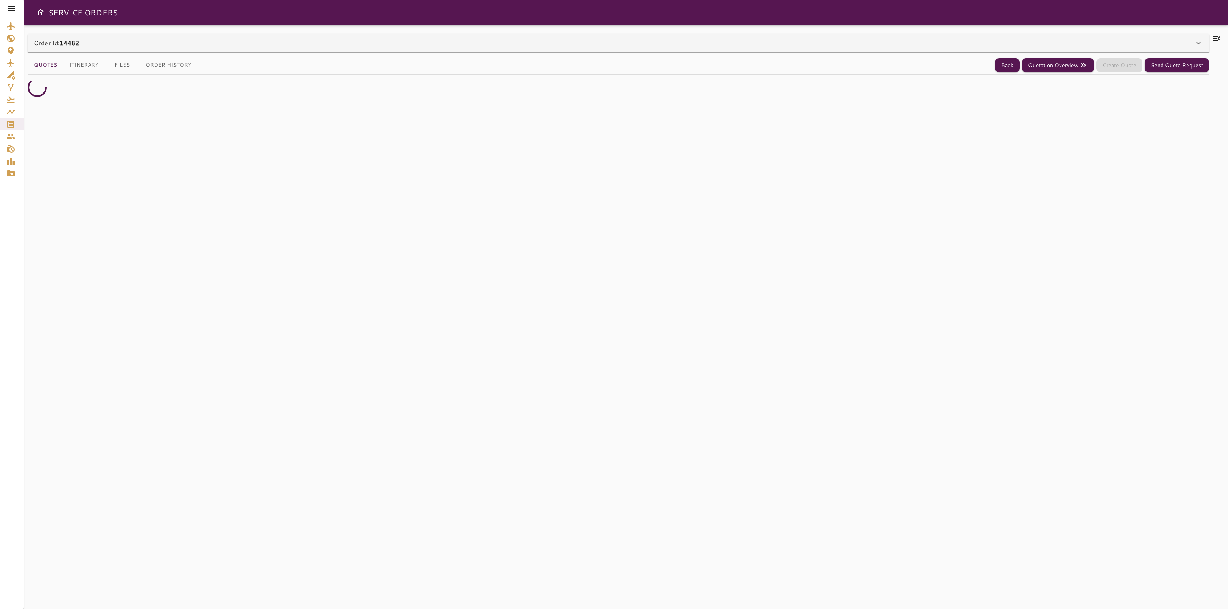
click at [1205, 38] on div "Order Id: 14482" at bounding box center [618, 43] width 1181 height 18
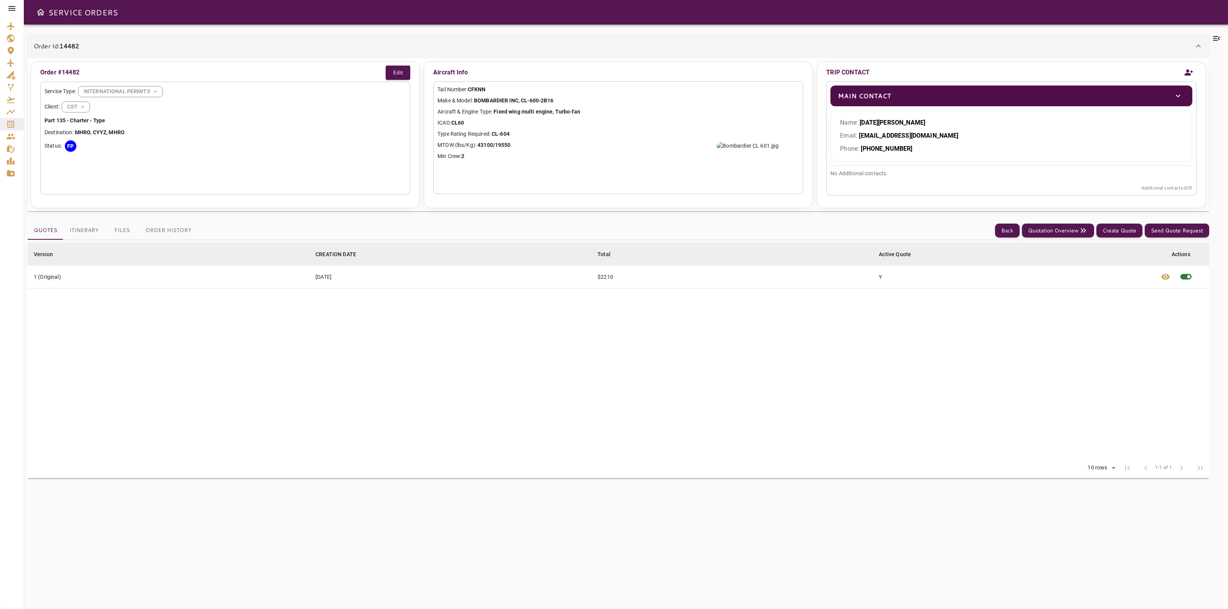
click at [86, 228] on button "Itinerary" at bounding box center [83, 230] width 41 height 18
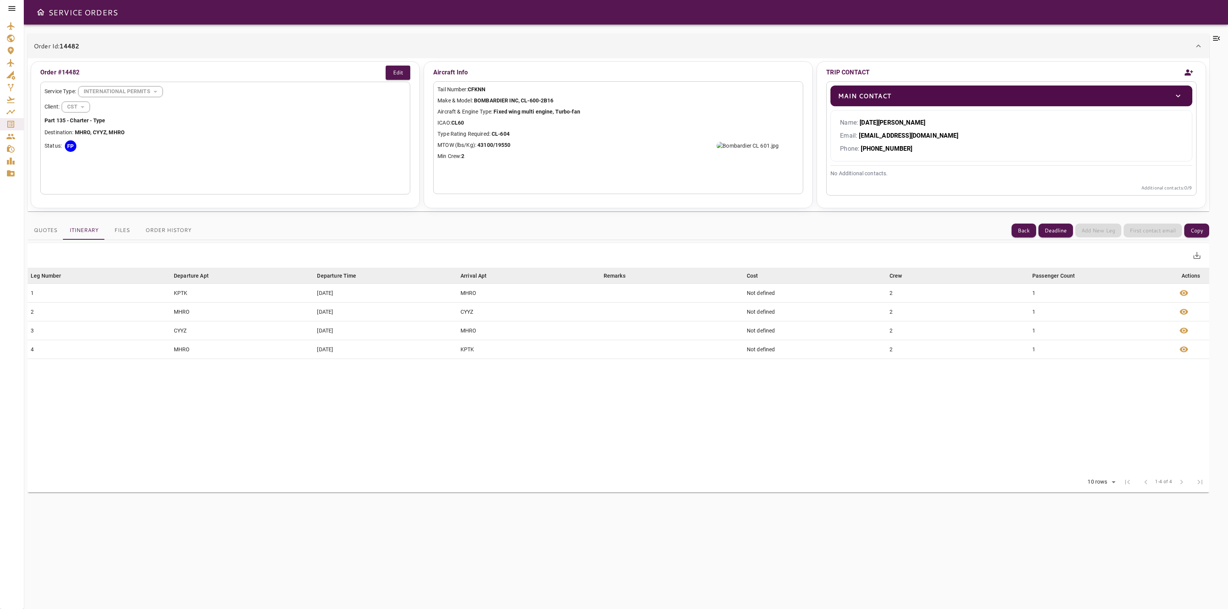
click at [128, 230] on button "Files" at bounding box center [122, 230] width 35 height 18
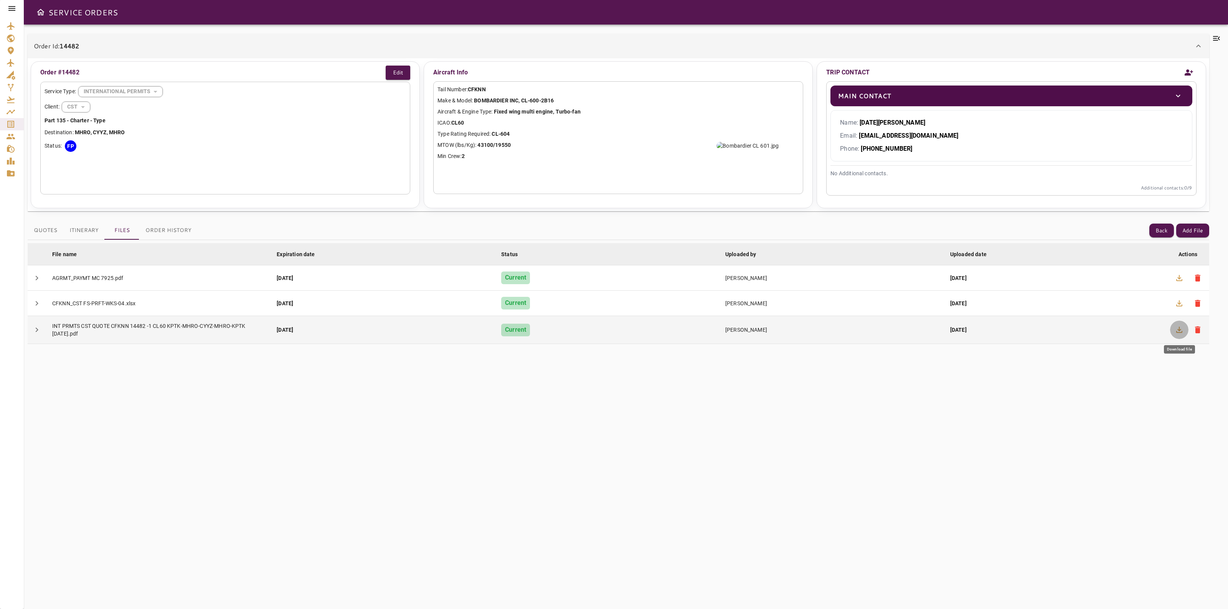
click at [1182, 333] on icon "button" at bounding box center [1179, 330] width 6 height 6
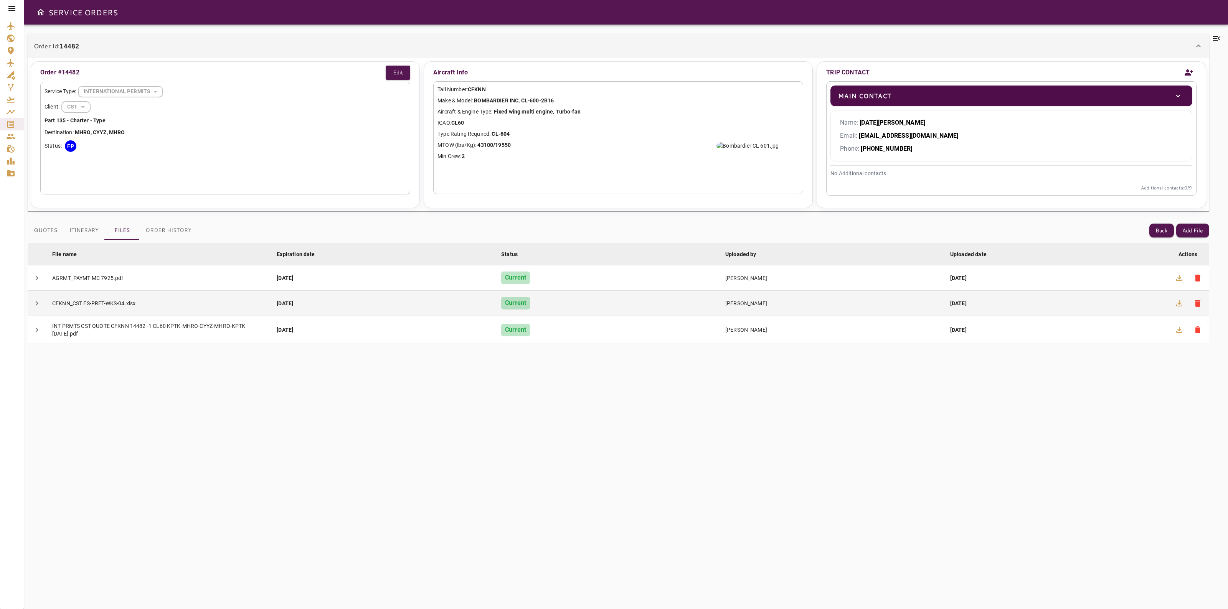
click at [1177, 304] on icon "button" at bounding box center [1178, 303] width 9 height 9
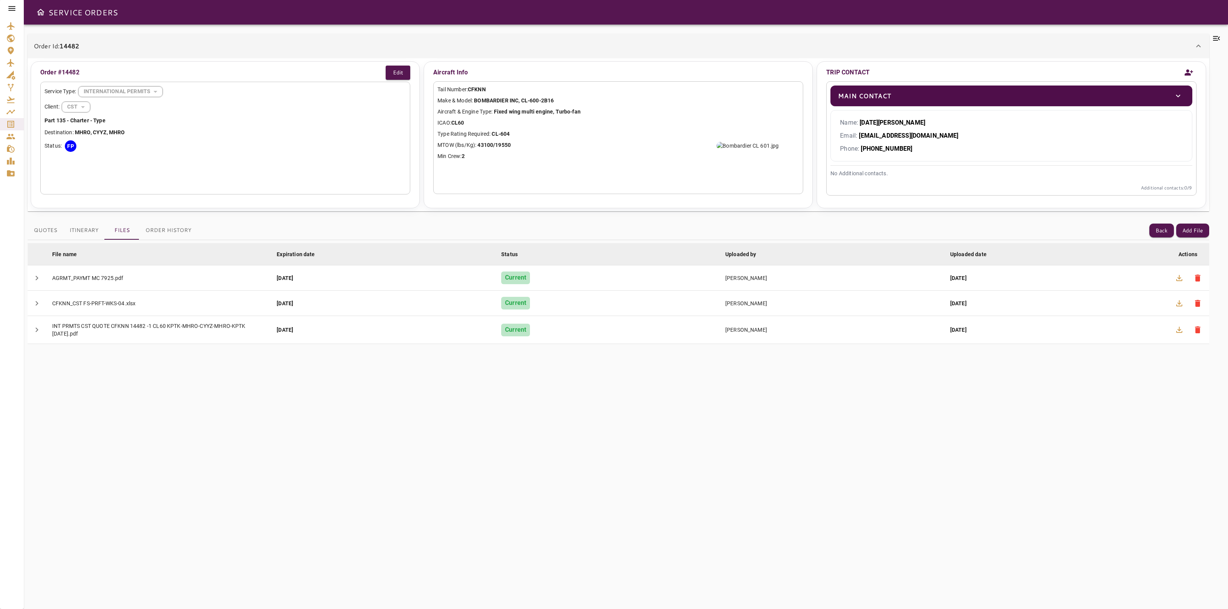
click at [1217, 40] on icon at bounding box center [1216, 38] width 9 height 9
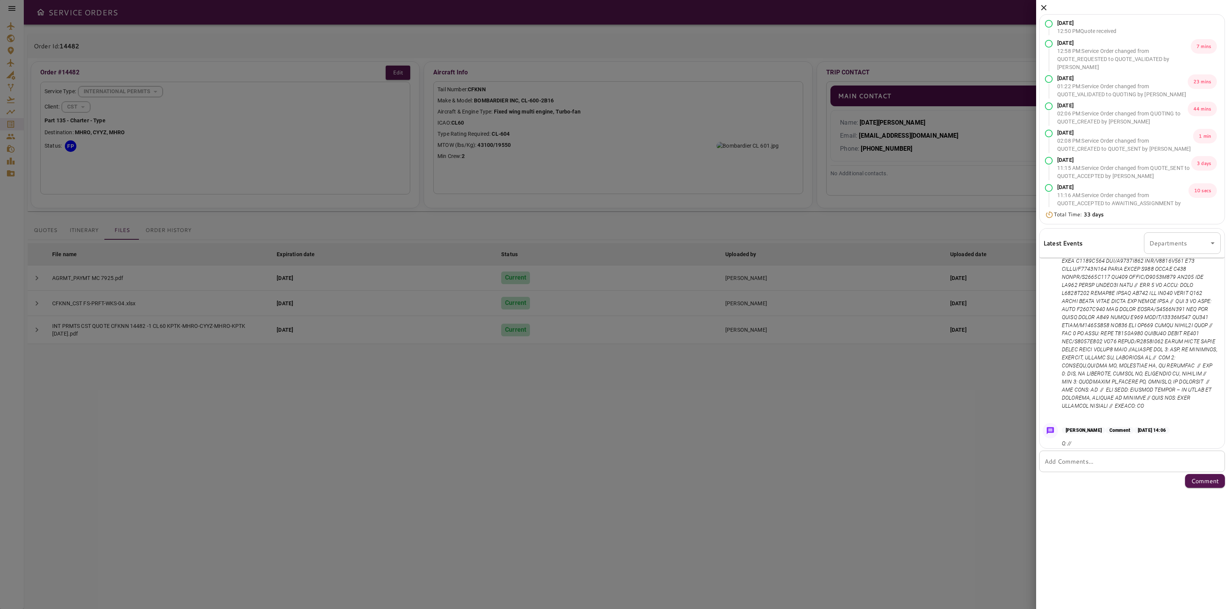
scroll to position [659, 0]
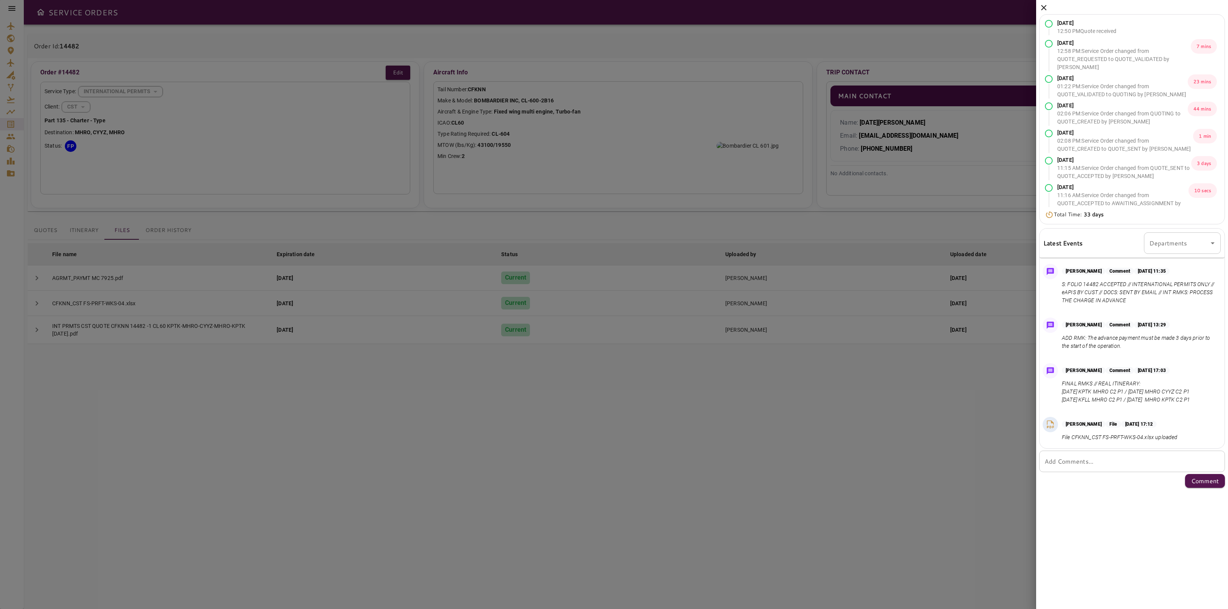
click at [1041, 8] on icon at bounding box center [1043, 7] width 9 height 9
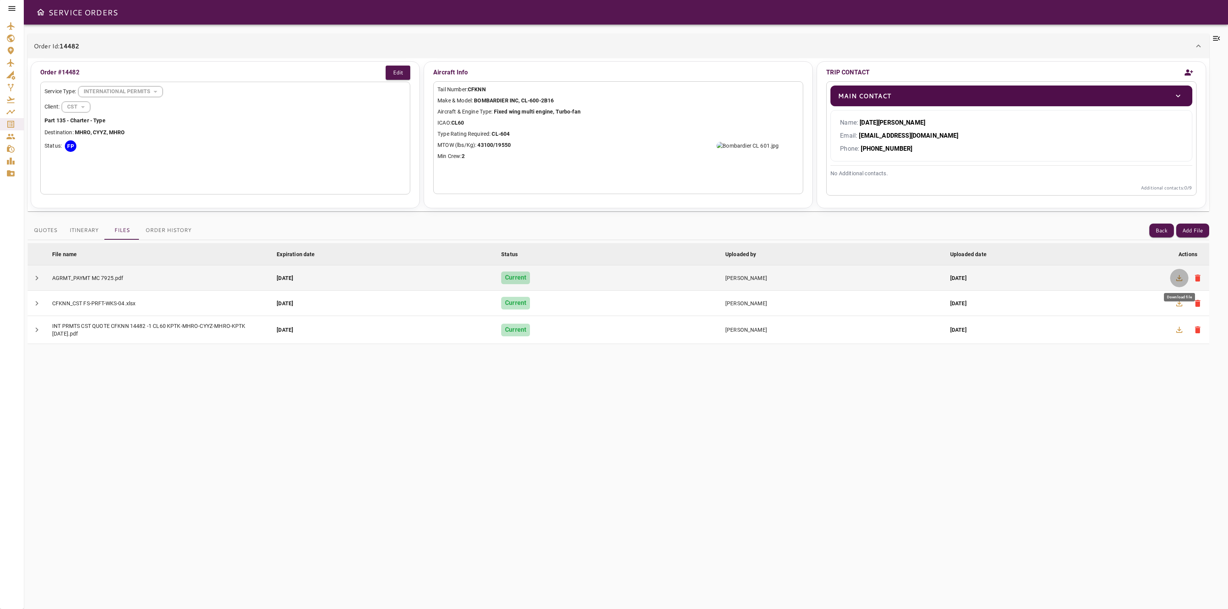
click at [1174, 278] on button "button" at bounding box center [1179, 278] width 18 height 18
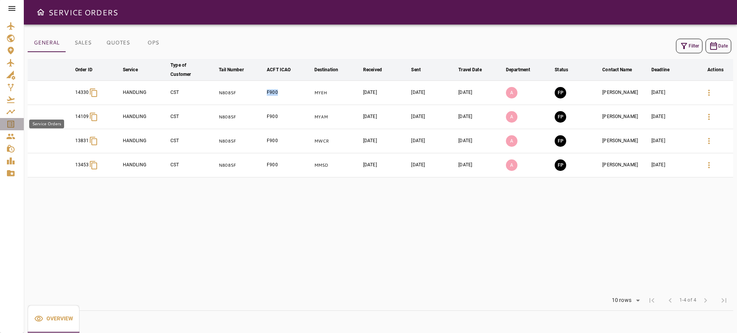
click at [11, 124] on icon "Service Orders" at bounding box center [10, 124] width 7 height 7
click at [3, 129] on link "Service Orders" at bounding box center [12, 124] width 24 height 12
click at [10, 124] on icon "Service Orders" at bounding box center [10, 124] width 9 height 9
click at [693, 39] on button "Filter" at bounding box center [689, 46] width 26 height 15
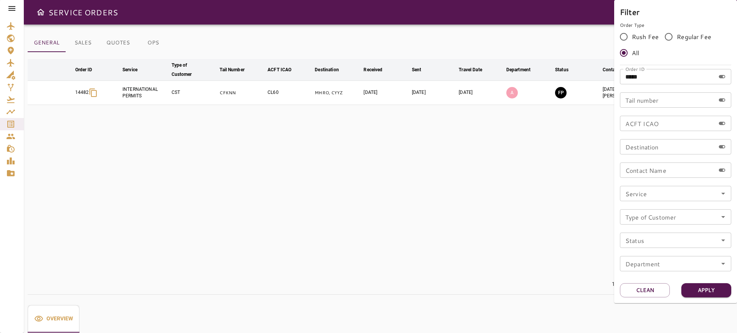
click at [472, 36] on div at bounding box center [368, 166] width 737 height 333
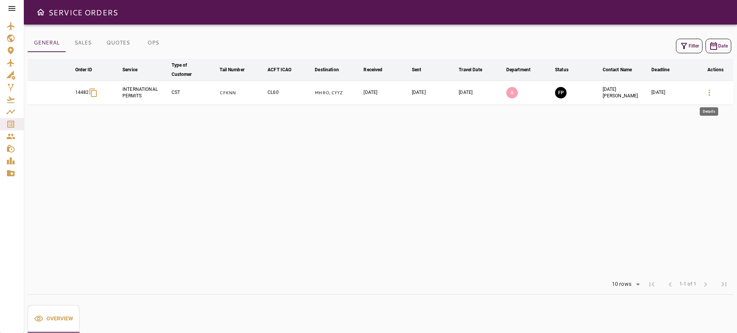
click at [707, 95] on icon "button" at bounding box center [708, 92] width 9 height 9
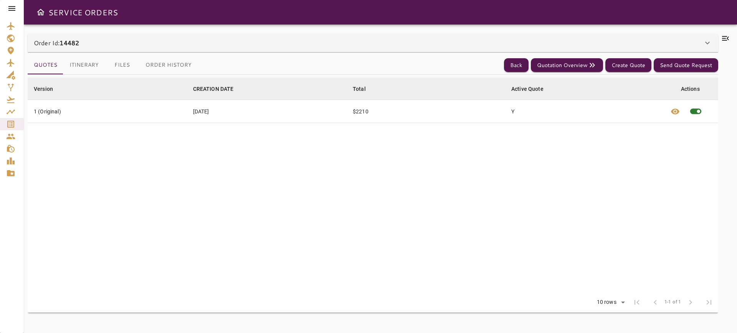
click at [86, 73] on button "Itinerary" at bounding box center [83, 65] width 41 height 18
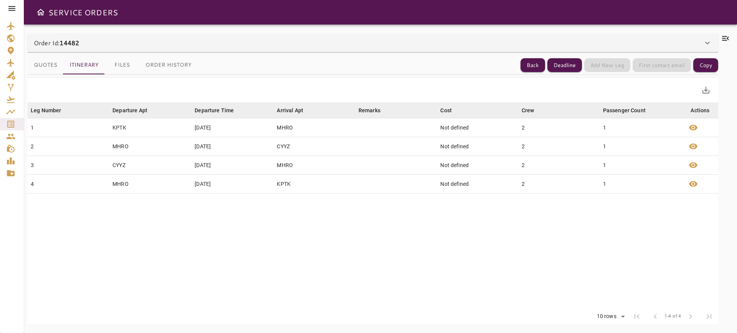
click at [129, 70] on button "Files" at bounding box center [122, 65] width 35 height 18
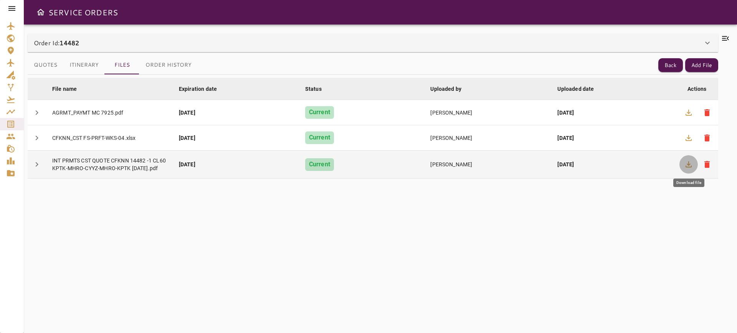
click at [690, 164] on icon "button" at bounding box center [688, 164] width 9 height 9
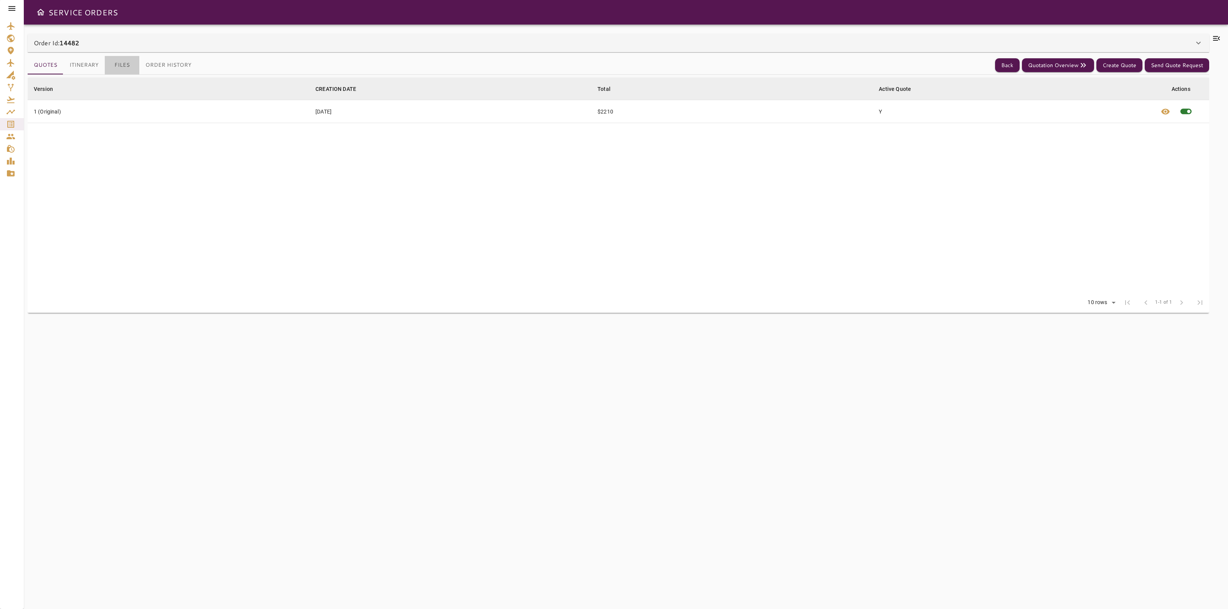
click at [117, 66] on button "Files" at bounding box center [122, 65] width 35 height 18
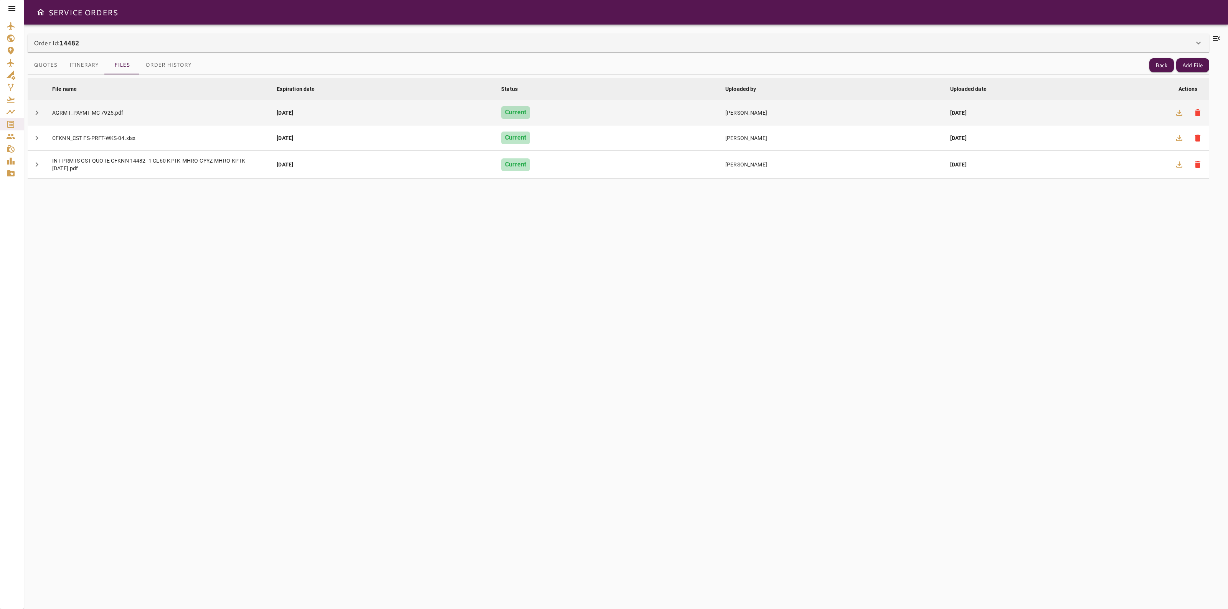
click at [1177, 115] on icon "button" at bounding box center [1179, 113] width 6 height 6
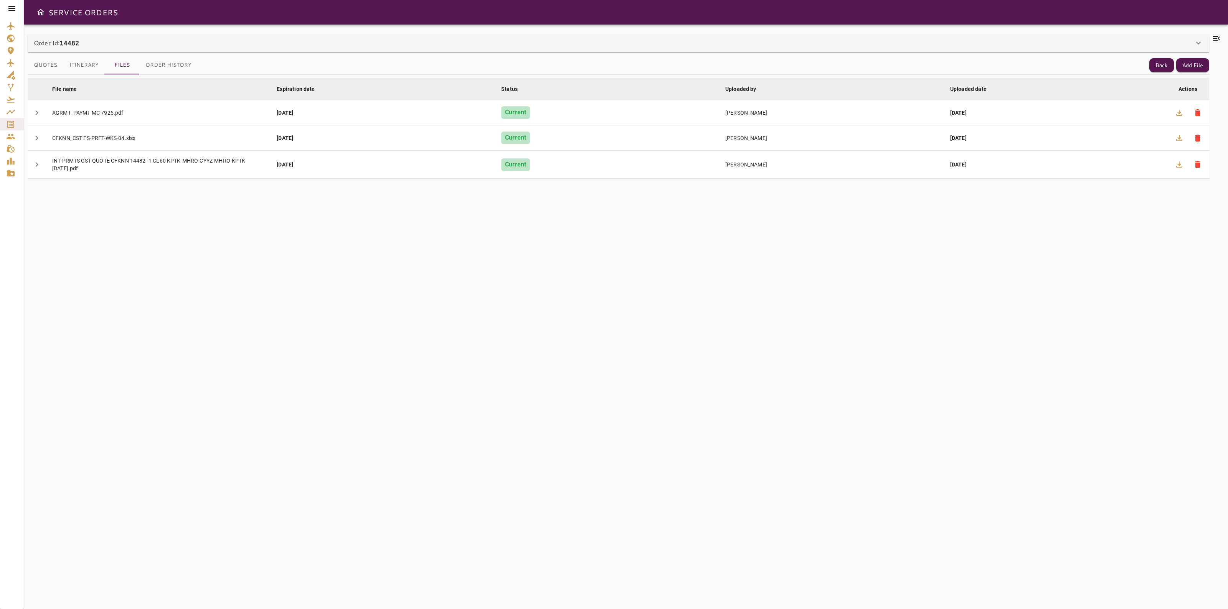
click at [328, 40] on div "Order Id: 14482" at bounding box center [614, 42] width 1160 height 9
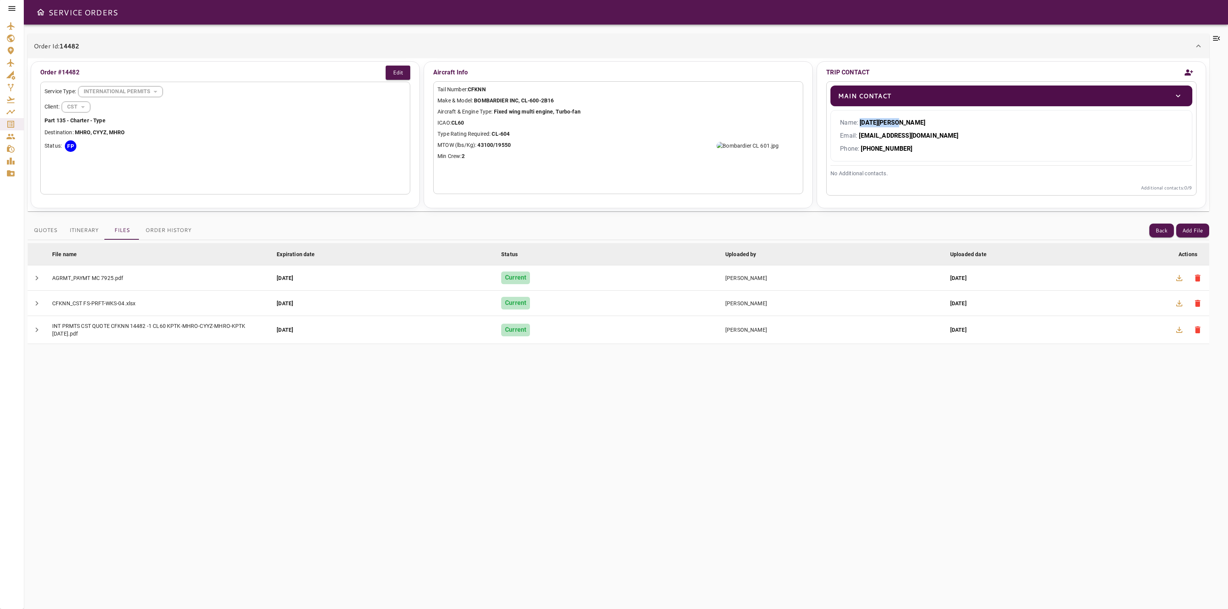
drag, startPoint x: 904, startPoint y: 122, endPoint x: 859, endPoint y: 122, distance: 44.1
click at [859, 122] on p "Name: Vishu Sharma" at bounding box center [1011, 122] width 342 height 9
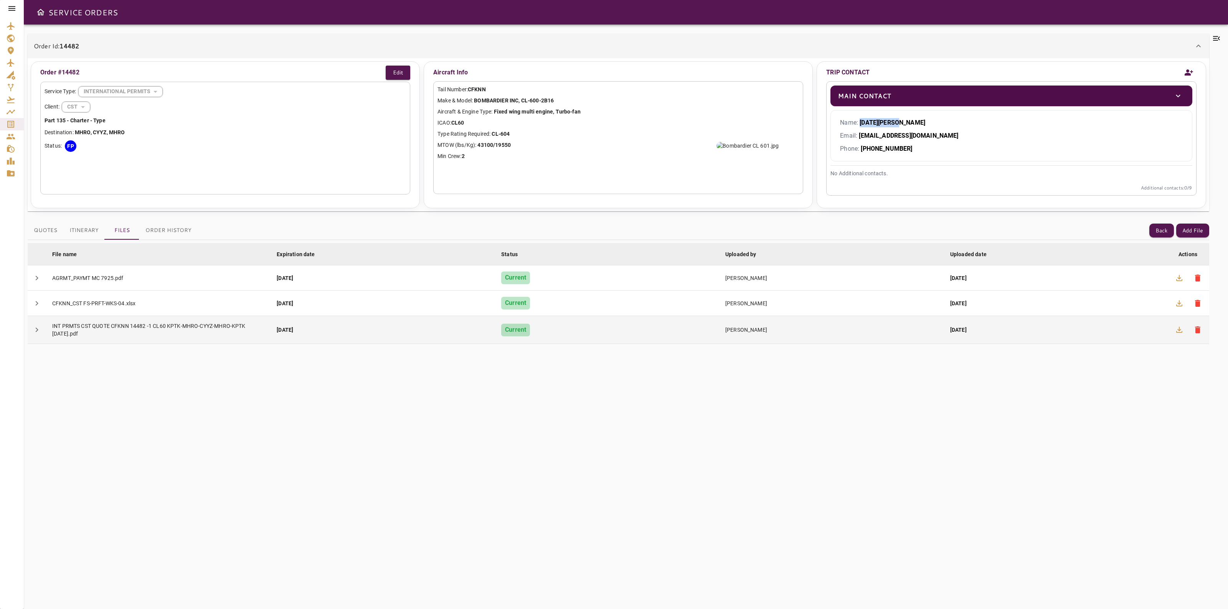
copy b "Vishu Sharma"
